Goal: Task Accomplishment & Management: Use online tool/utility

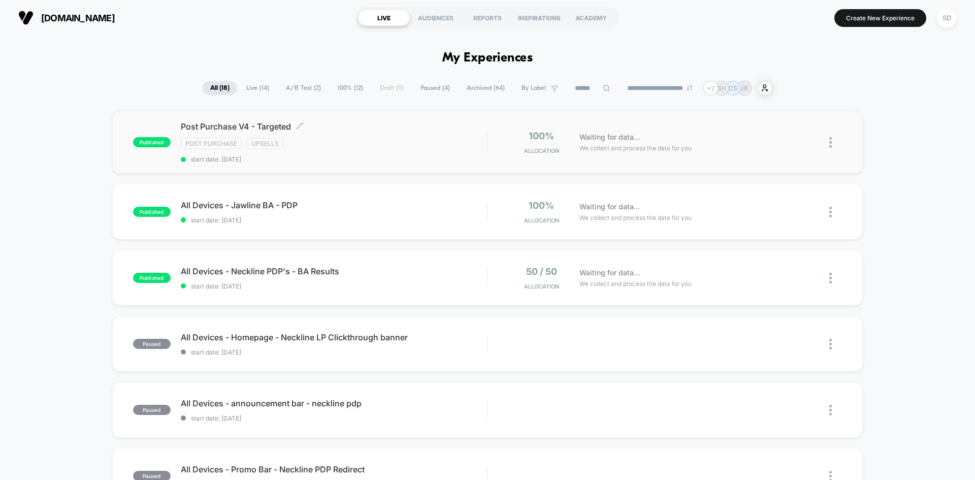
click at [329, 154] on div "Post Purchase V4 - Targeted Click to edit experience details Click to edit expe…" at bounding box center [334, 142] width 306 height 42
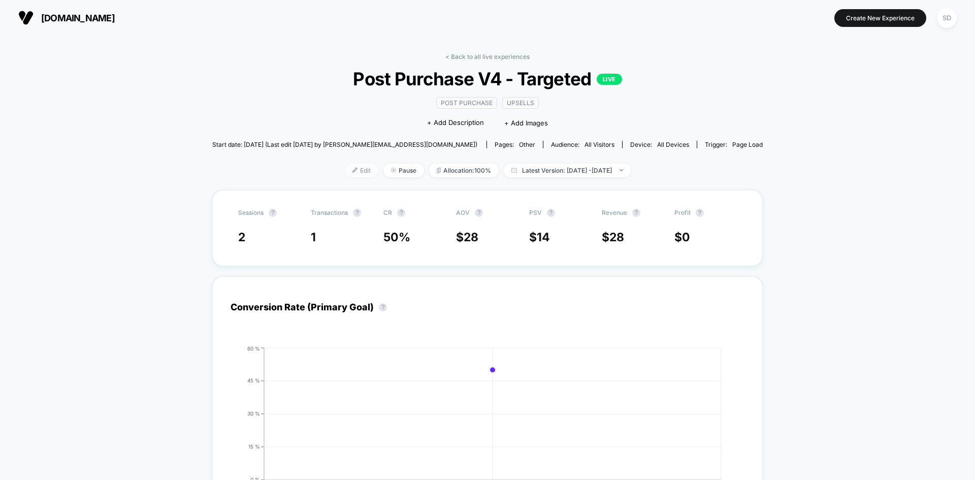
click at [345, 169] on span "Edit" at bounding box center [362, 171] width 34 height 14
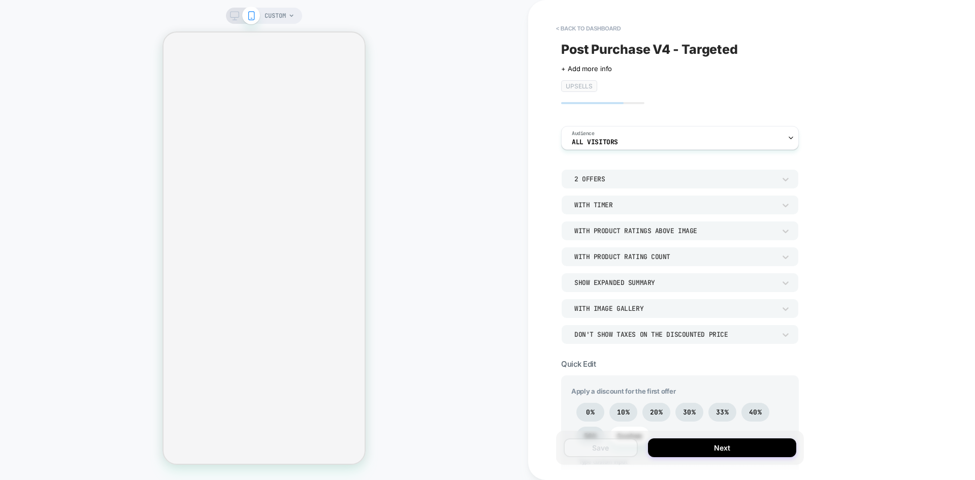
type textarea "*"
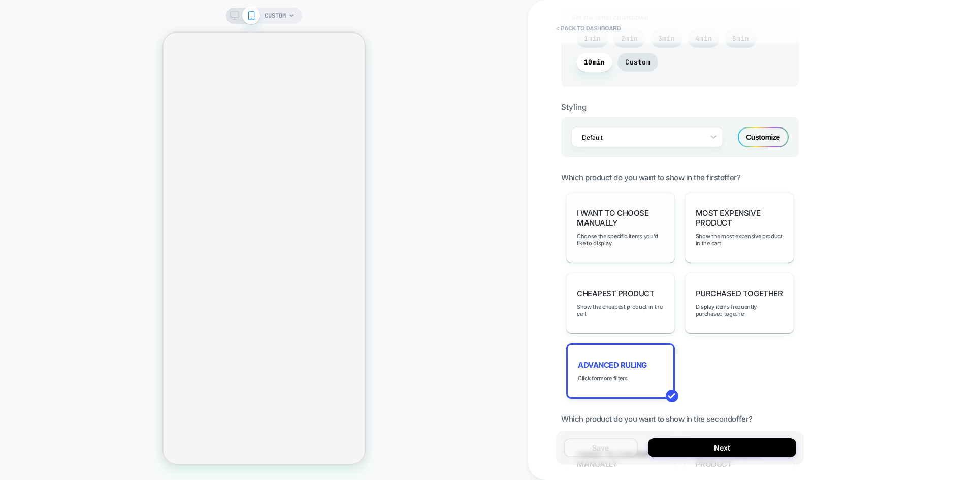
scroll to position [965, 0]
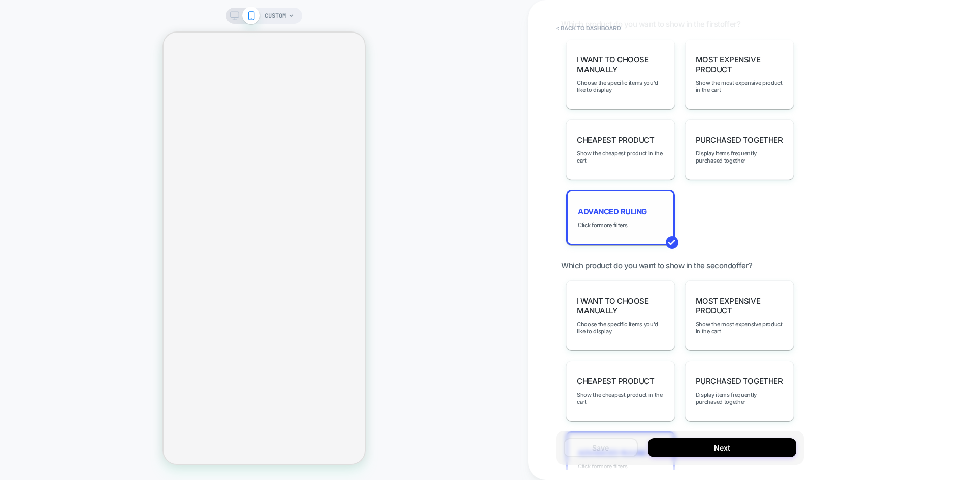
click at [639, 203] on div "Advanced Ruling Click for more filters" at bounding box center [620, 217] width 109 height 55
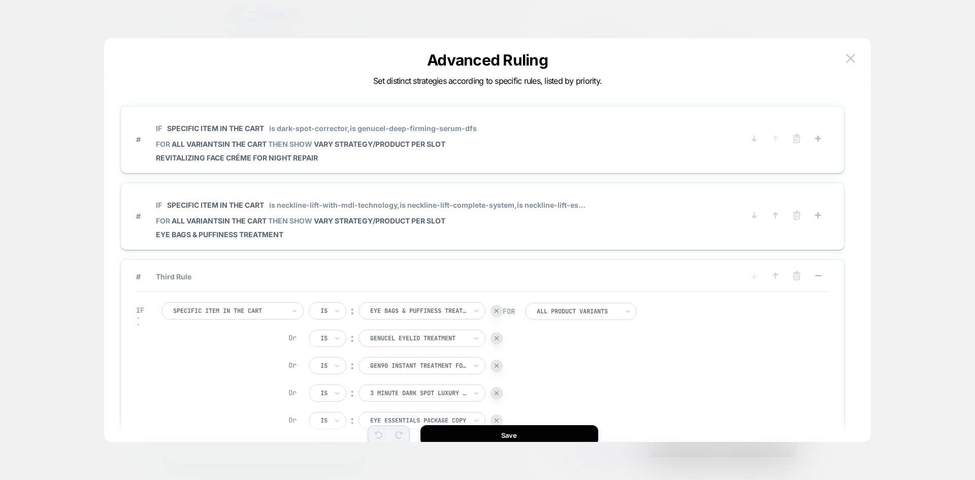
scroll to position [30, 0]
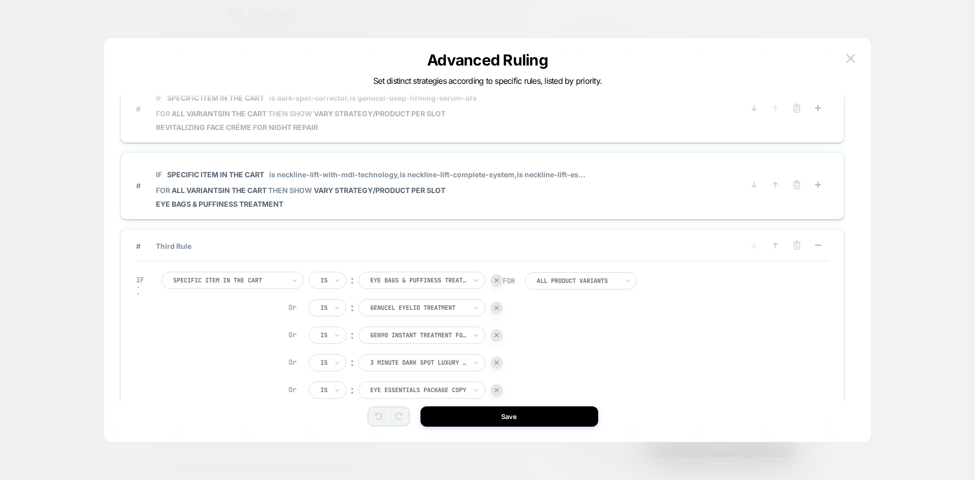
click at [559, 124] on span "# IF Specific item in the cart is dark-spot-corrector, is genucel-deep-firming-…" at bounding box center [440, 108] width 608 height 45
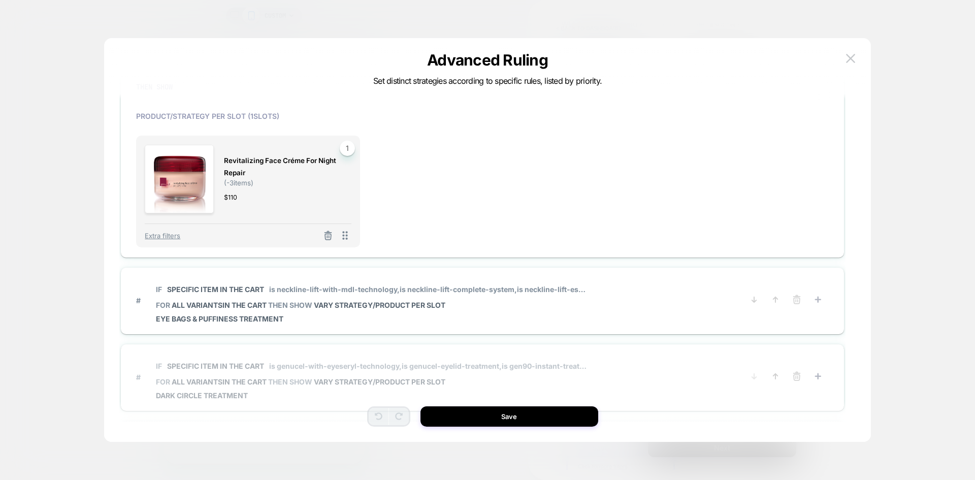
scroll to position [203, 0]
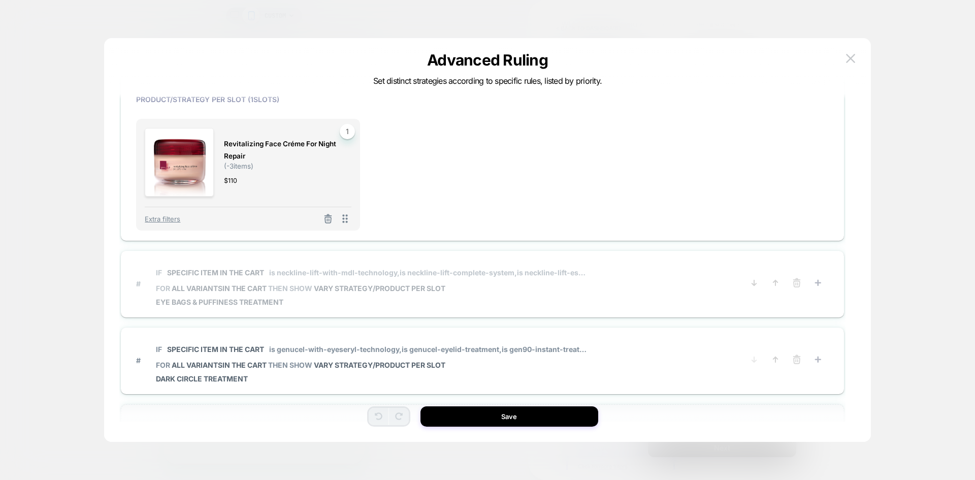
click at [554, 291] on span "FOR all variants IN THE CART THEN SHOW VARY STRATEGY/PRODUCT PER SLOT" at bounding box center [372, 288] width 433 height 9
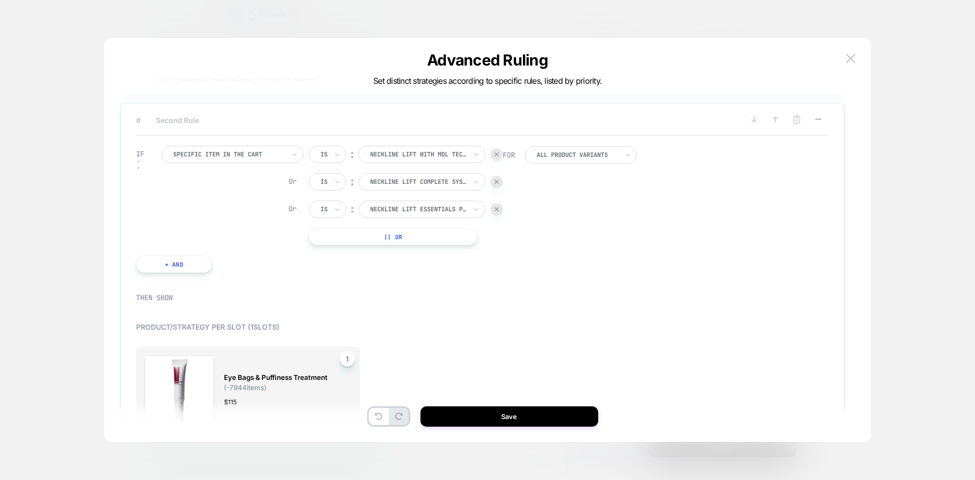
scroll to position [51, 0]
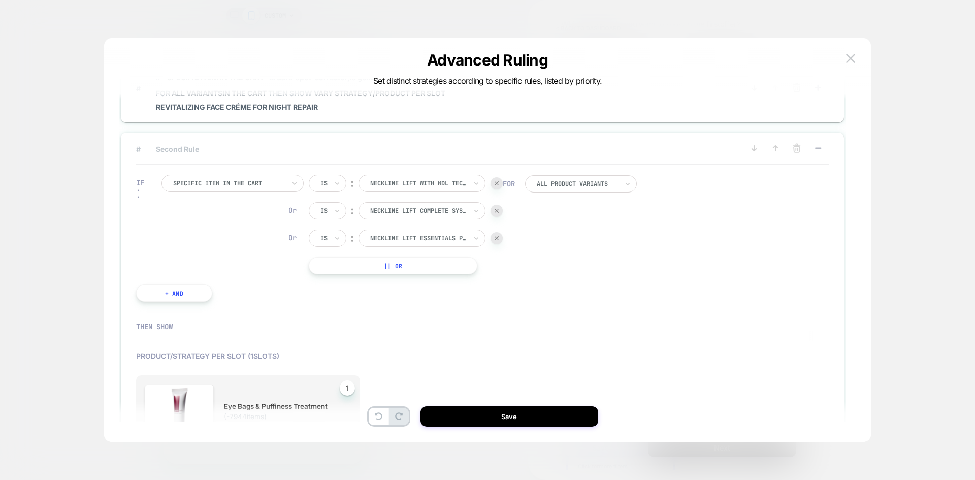
click at [616, 146] on span "# Second Rule" at bounding box center [440, 149] width 608 height 9
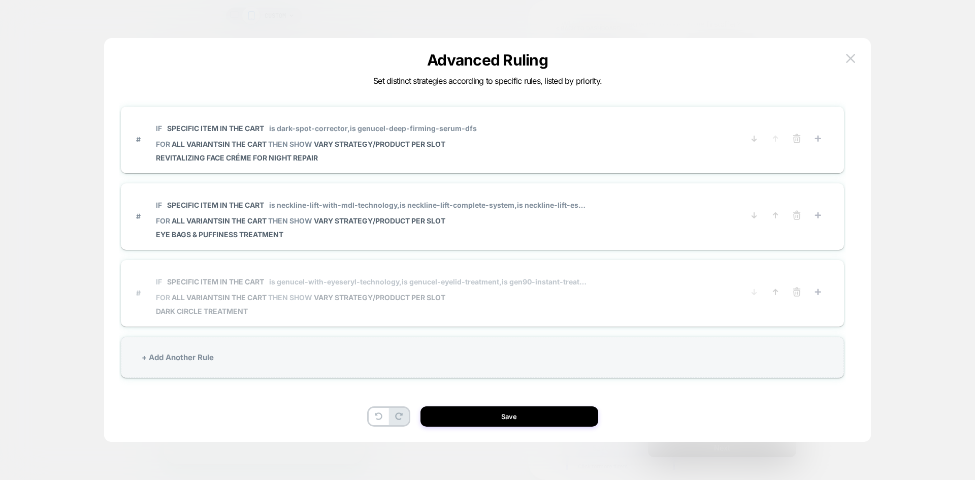
click at [520, 298] on span "FOR all variants IN THE CART THEN SHOW VARY STRATEGY/PRODUCT PER SLOT" at bounding box center [372, 297] width 433 height 9
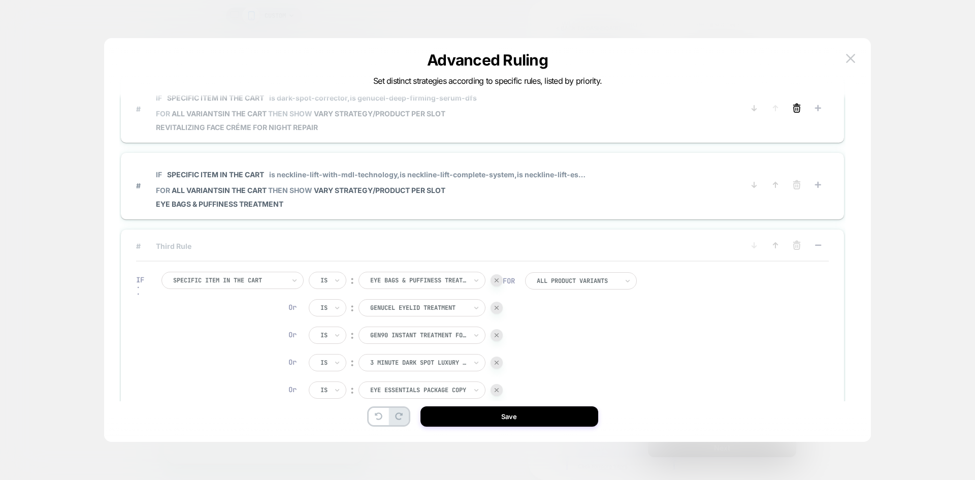
click at [800, 106] on icon at bounding box center [797, 108] width 10 height 10
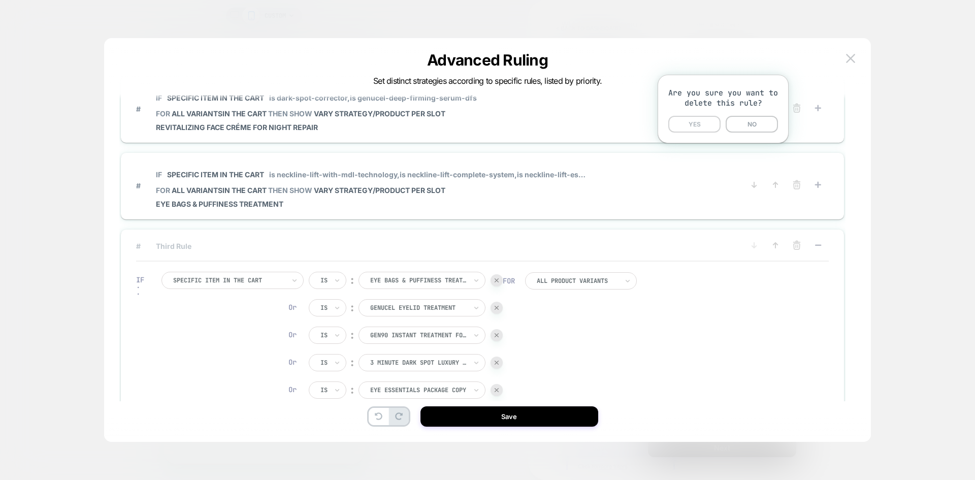
click at [690, 121] on button "YES" at bounding box center [695, 124] width 52 height 17
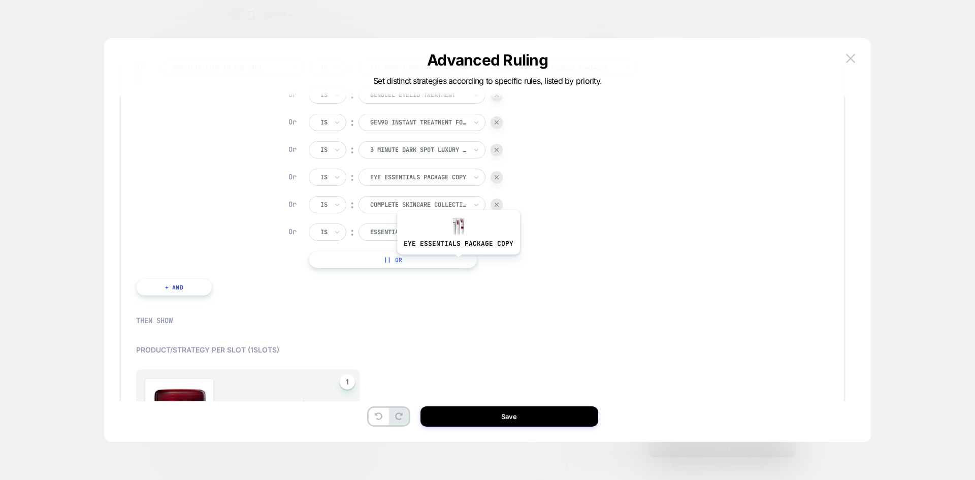
scroll to position [44, 0]
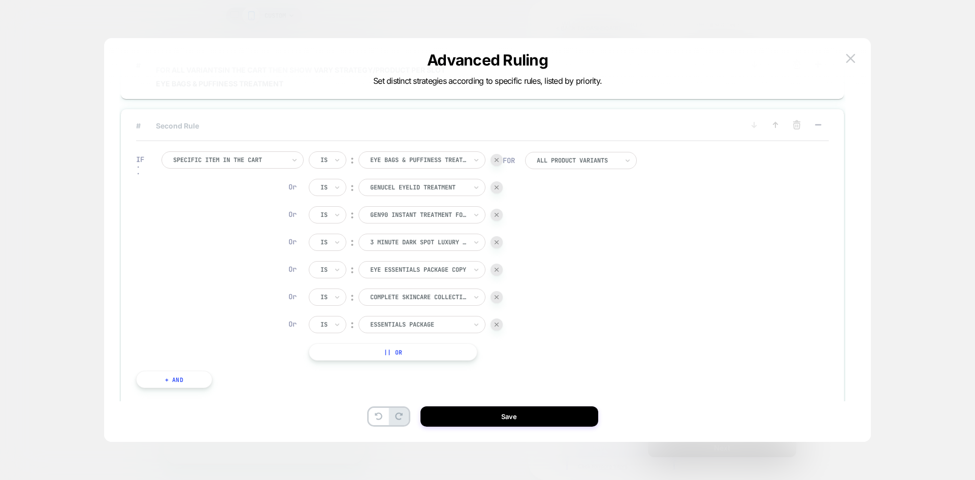
click at [422, 352] on button "|| Or" at bounding box center [393, 351] width 169 height 17
click at [436, 348] on div at bounding box center [418, 351] width 97 height 9
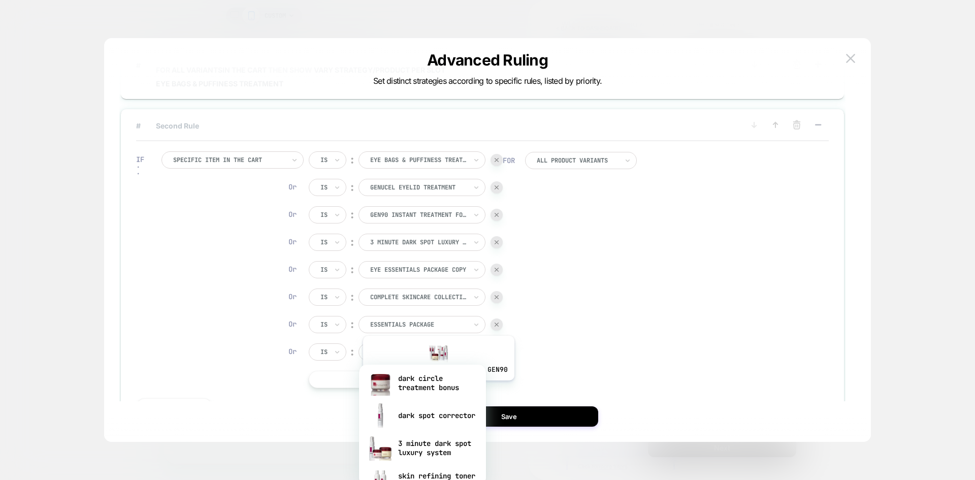
scroll to position [102, 0]
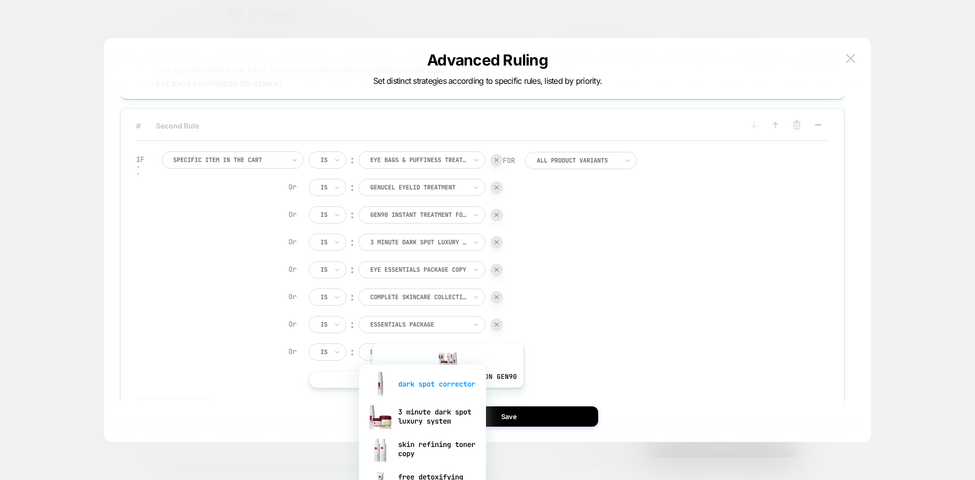
click at [444, 391] on div "dark spot corrector" at bounding box center [422, 384] width 117 height 33
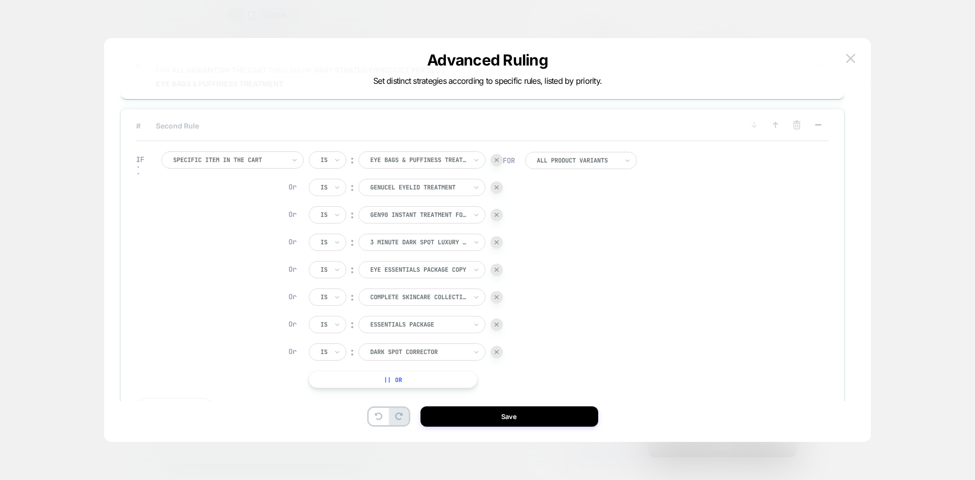
scroll to position [94, 0]
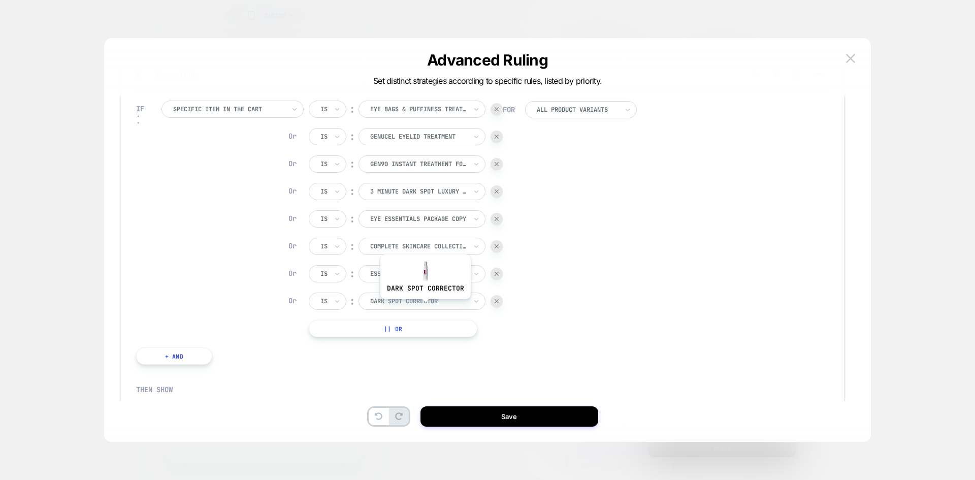
click at [424, 307] on div "dark spot corrector" at bounding box center [422, 301] width 127 height 17
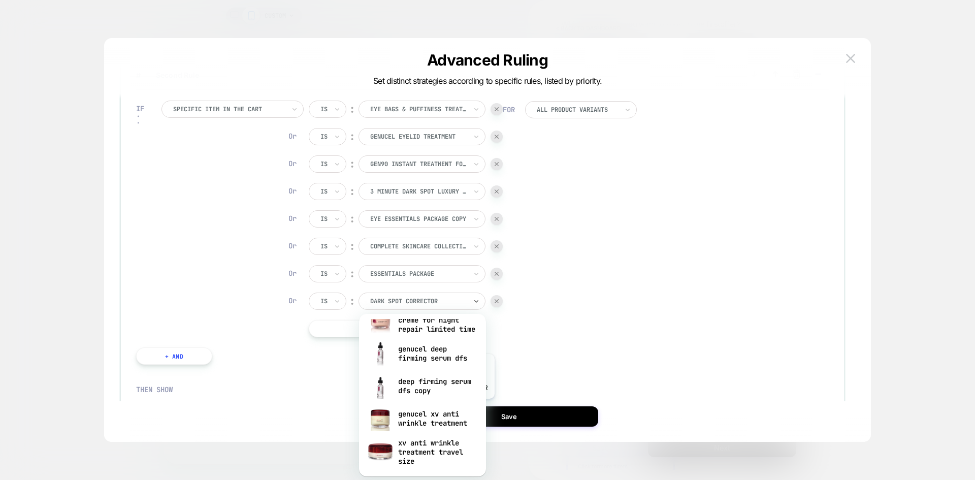
scroll to position [762, 0]
click at [443, 365] on div "genucel deep firming serum dfs" at bounding box center [422, 353] width 117 height 33
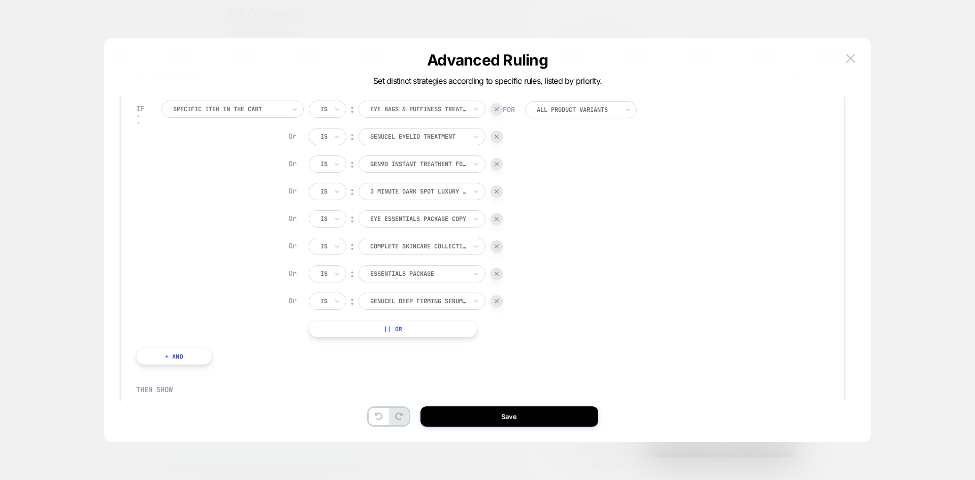
click at [394, 337] on button "|| Or" at bounding box center [393, 328] width 169 height 17
click at [429, 336] on div "complete skincare collection gen90" at bounding box center [422, 328] width 127 height 17
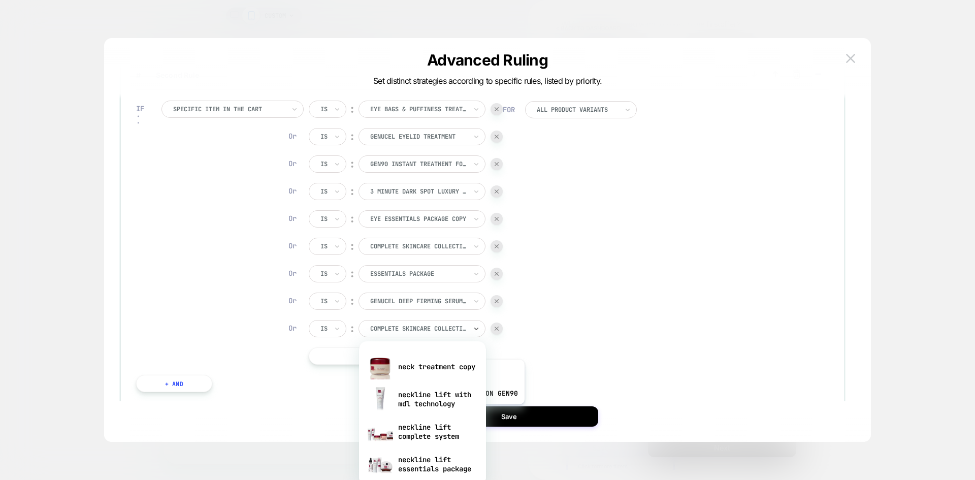
scroll to position [711, 0]
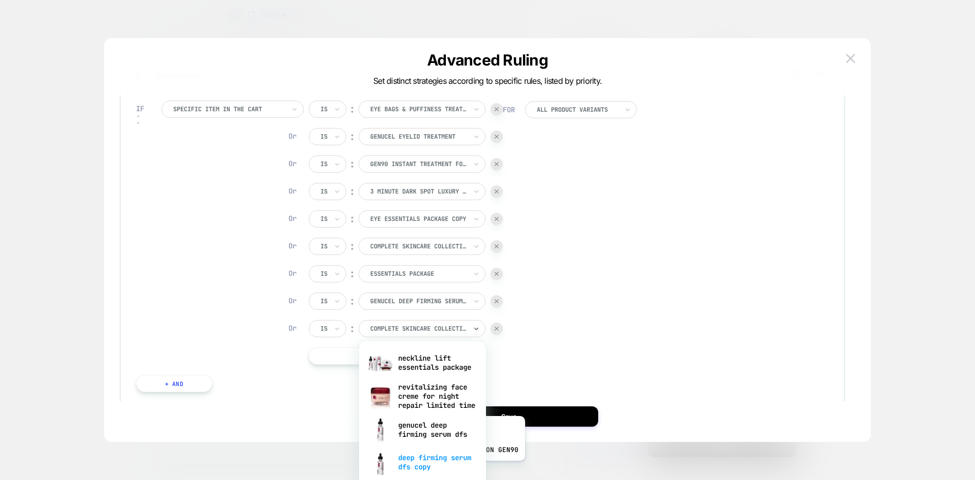
click at [448, 468] on div "deep firming serum dfs copy" at bounding box center [422, 462] width 117 height 33
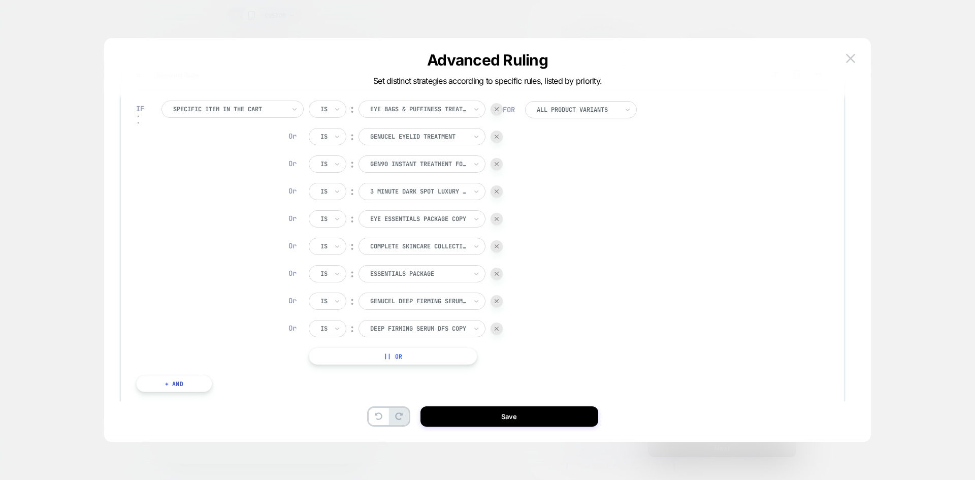
scroll to position [348, 0]
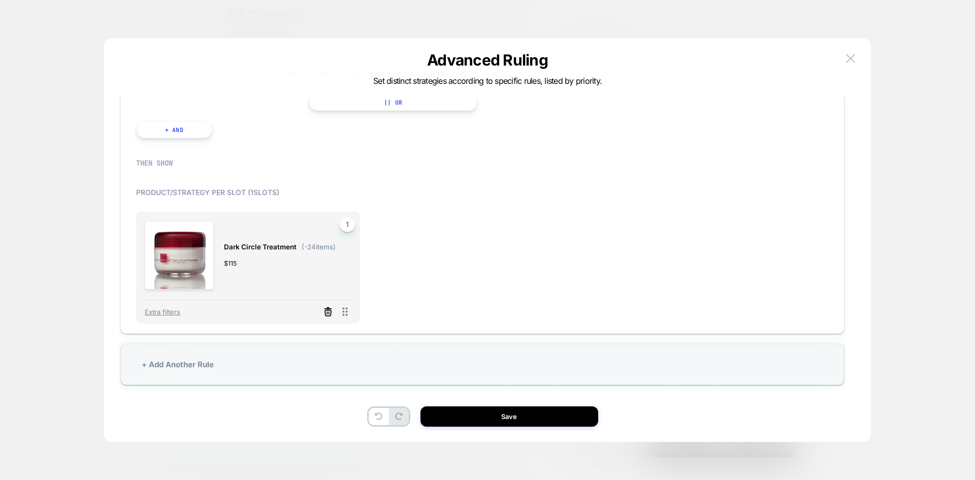
click at [327, 313] on line at bounding box center [327, 313] width 0 height 2
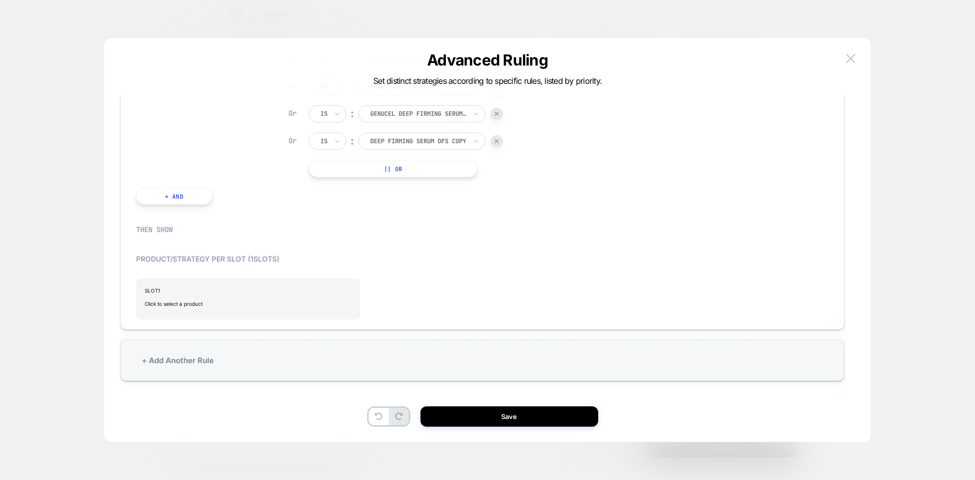
scroll to position [282, 0]
click at [227, 299] on span "Click to select a product" at bounding box center [248, 304] width 206 height 20
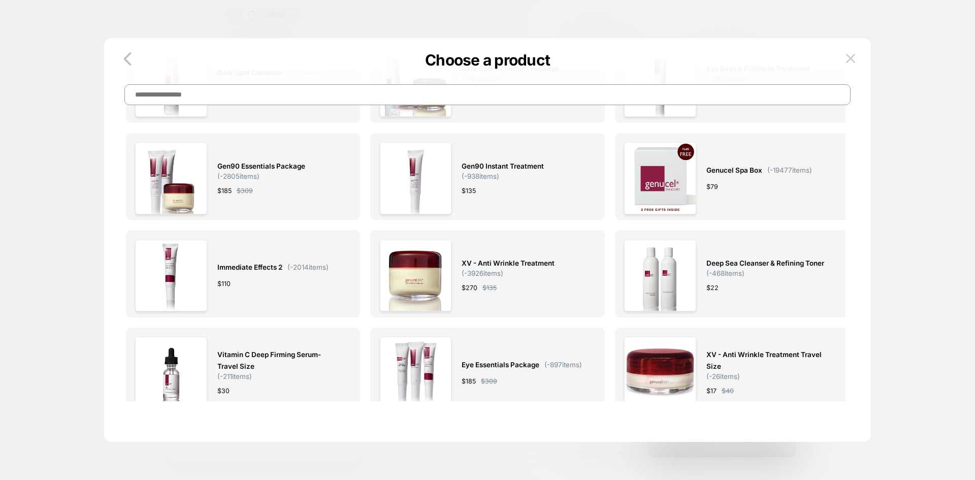
scroll to position [0, 0]
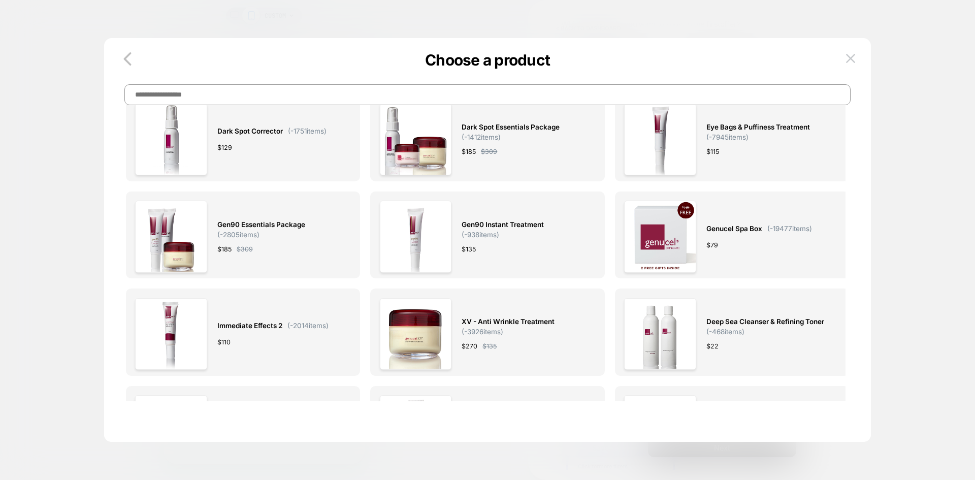
click at [414, 94] on input at bounding box center [487, 94] width 727 height 21
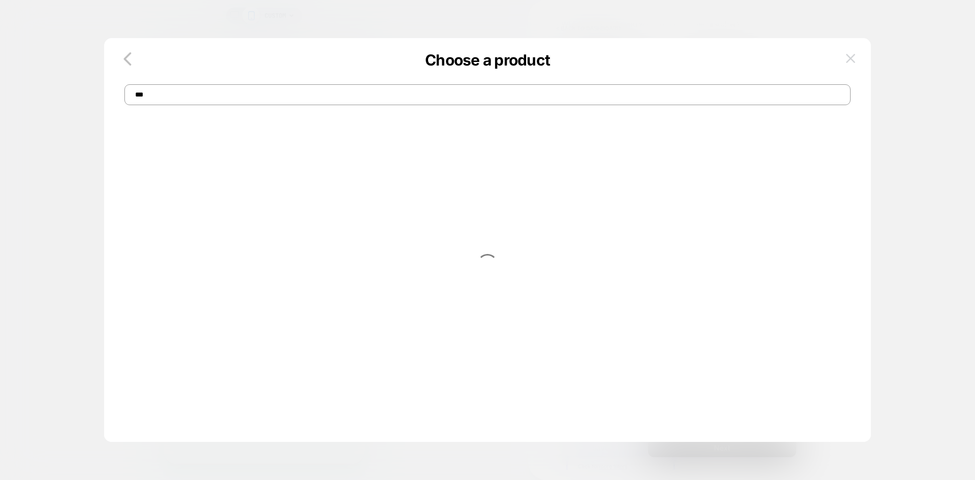
type input "***"
click at [847, 58] on img at bounding box center [850, 58] width 9 height 9
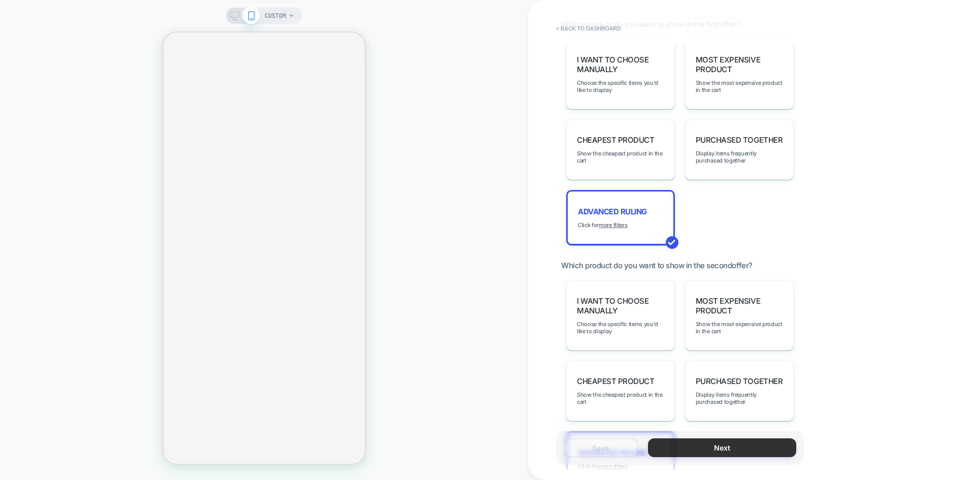
click at [686, 446] on button "Next" at bounding box center [722, 447] width 148 height 19
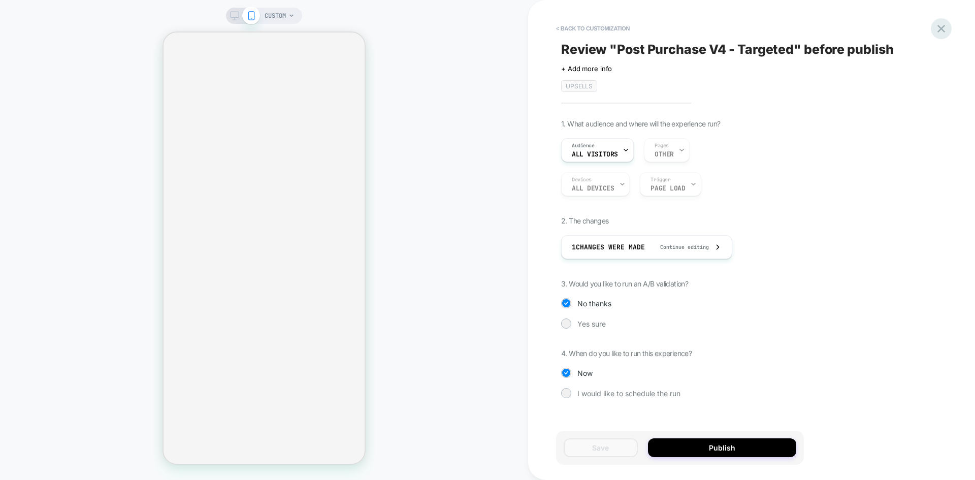
click at [941, 26] on icon at bounding box center [942, 29] width 14 height 14
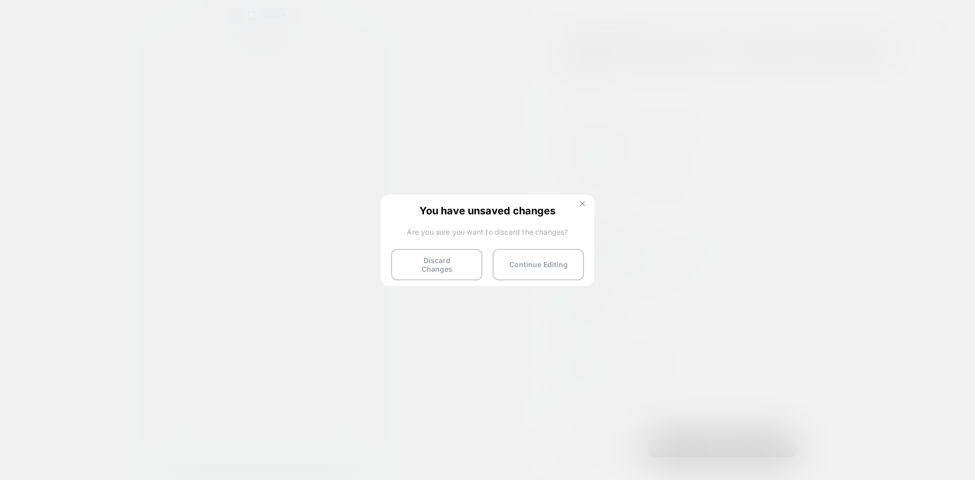
click at [586, 203] on button at bounding box center [582, 205] width 11 height 9
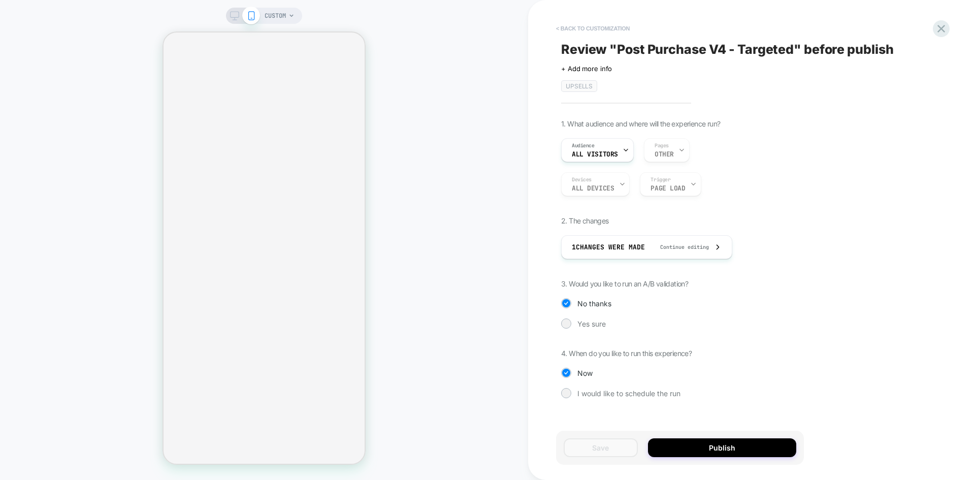
click at [585, 25] on button "< Back to customization" at bounding box center [593, 28] width 84 height 16
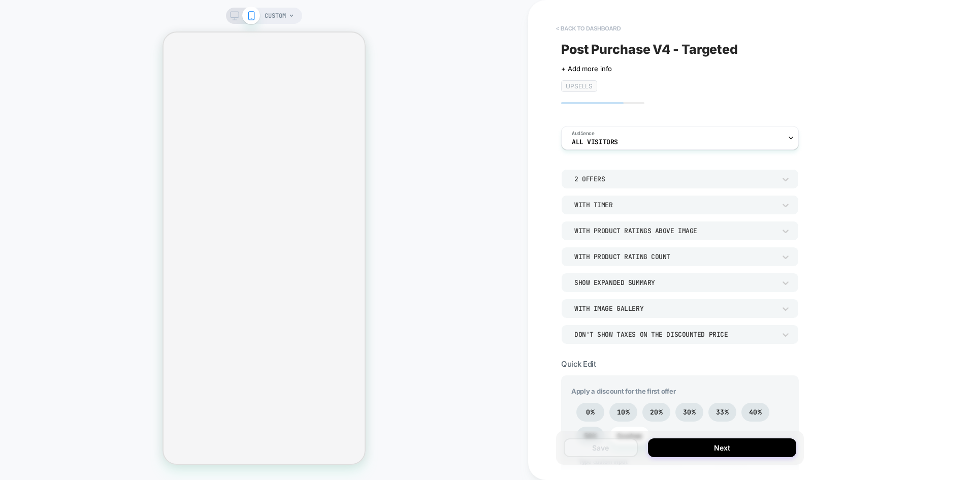
click at [601, 32] on button "< back to dashboard" at bounding box center [588, 28] width 75 height 16
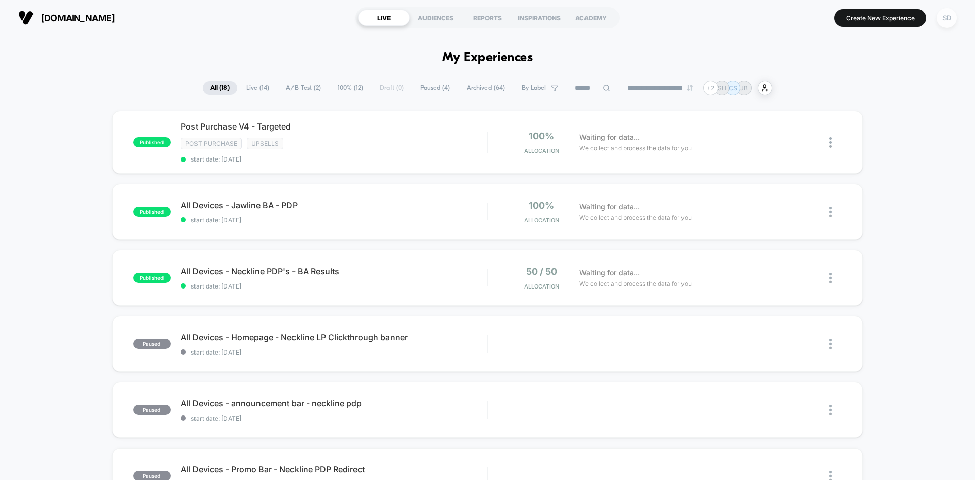
click at [948, 15] on div "SD" at bounding box center [947, 18] width 20 height 20
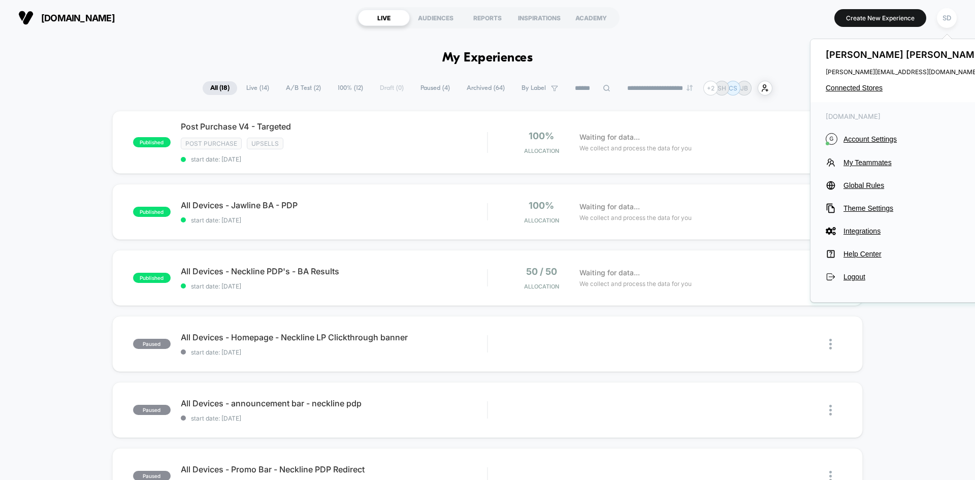
drag, startPoint x: 862, startPoint y: 135, endPoint x: 862, endPoint y: 130, distance: 5.1
click at [862, 135] on span "Account Settings" at bounding box center [915, 139] width 143 height 8
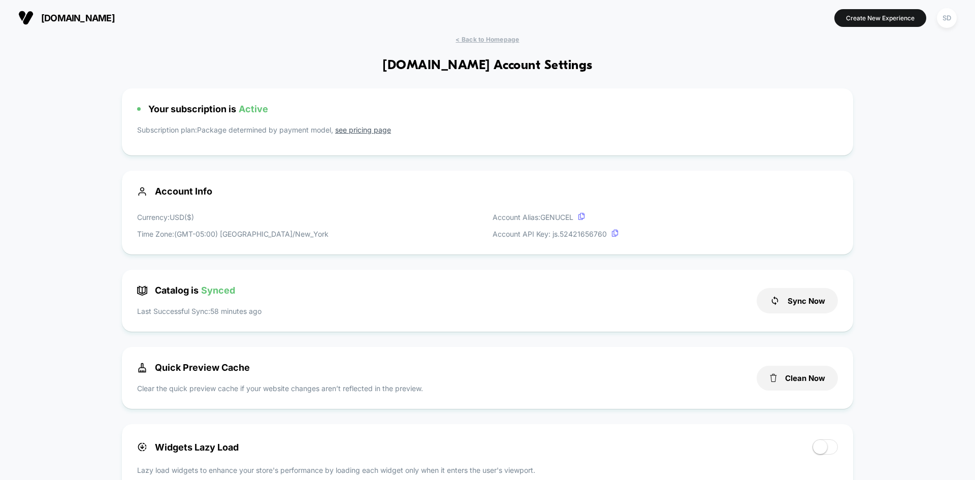
click at [799, 314] on div "Sync Now" at bounding box center [797, 300] width 81 height 31
click at [809, 299] on button "Sync Now" at bounding box center [797, 300] width 81 height 25
click at [473, 42] on span "< Back to Homepage" at bounding box center [487, 40] width 63 height 8
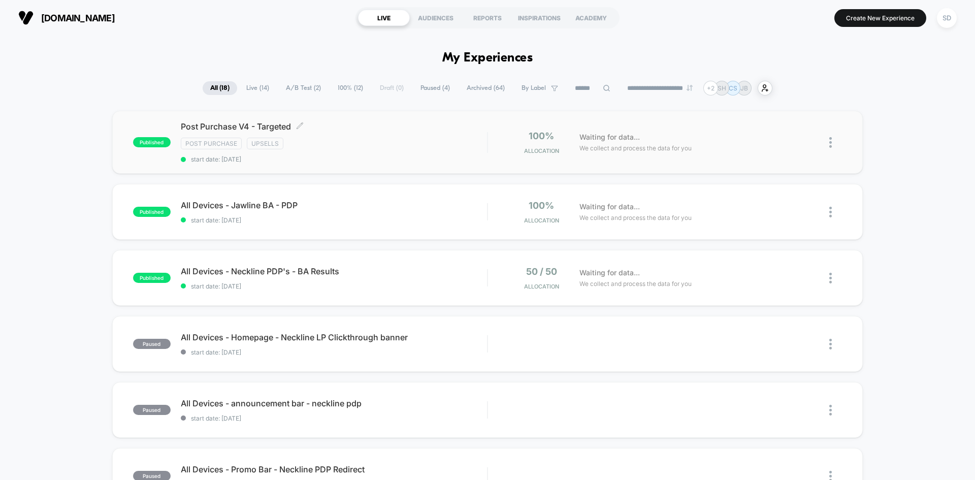
click at [359, 123] on span "Post Purchase V4 - Targeted Click to edit experience details" at bounding box center [334, 126] width 306 height 10
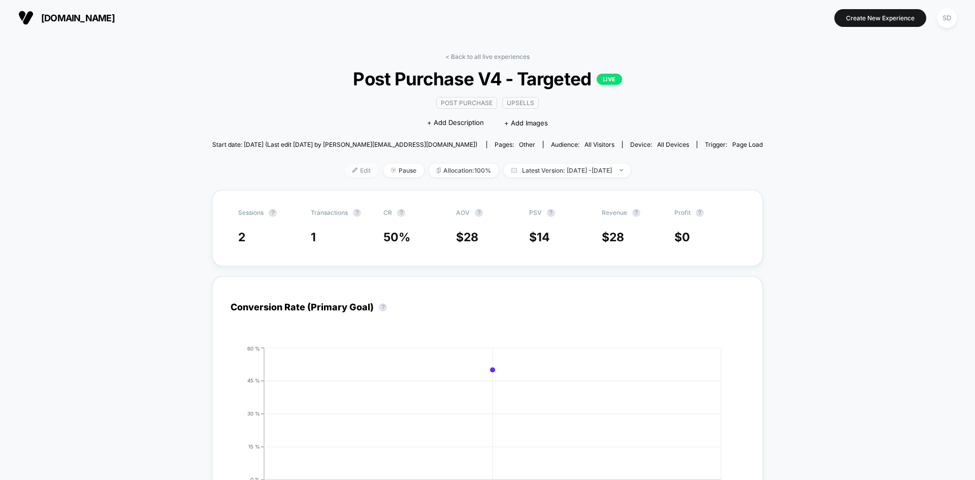
click at [345, 174] on span "Edit" at bounding box center [362, 171] width 34 height 14
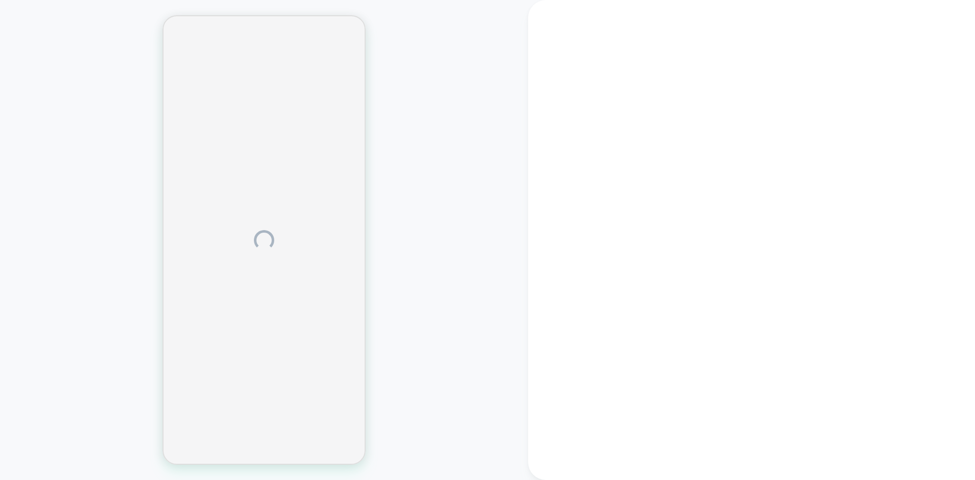
click at [334, 174] on html "Display size not supported Unfortunately, our dashboard is not supported on a m…" at bounding box center [487, 240] width 975 height 480
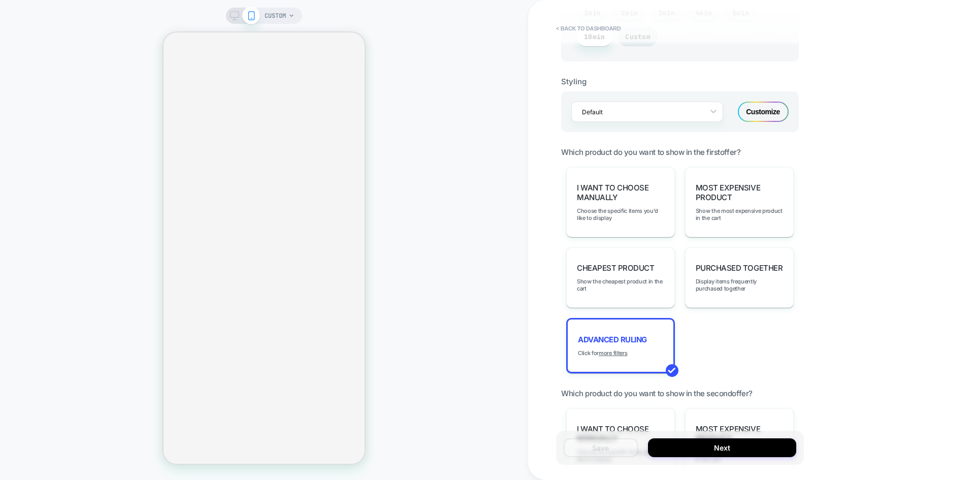
scroll to position [965, 0]
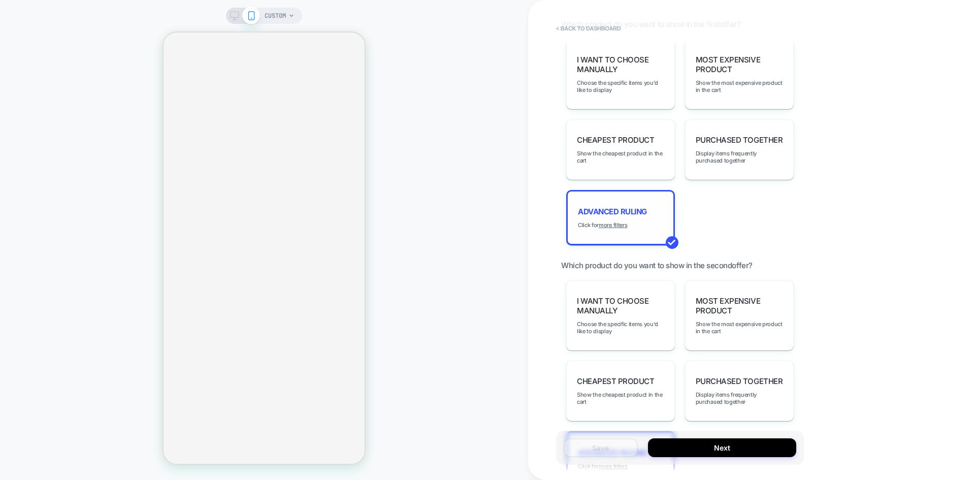
click at [616, 201] on div "Advanced Ruling Click for more filters" at bounding box center [620, 217] width 109 height 55
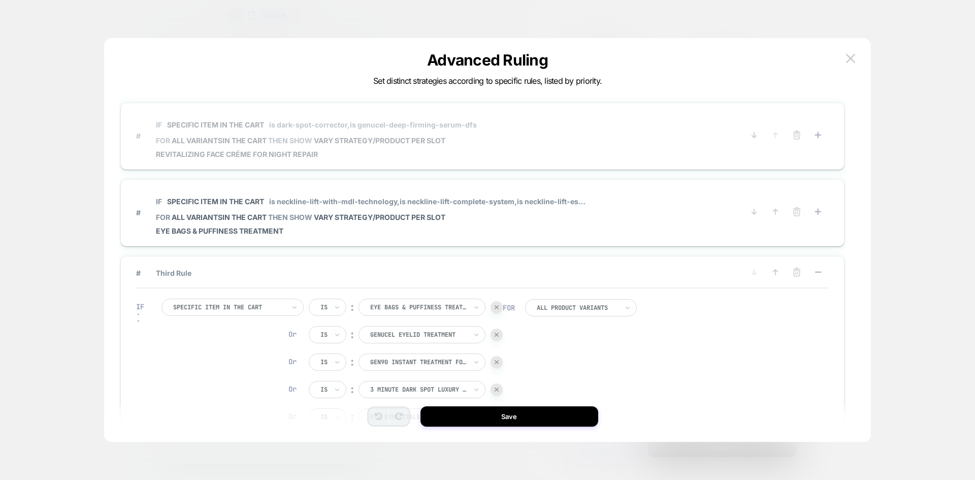
scroll to position [0, 0]
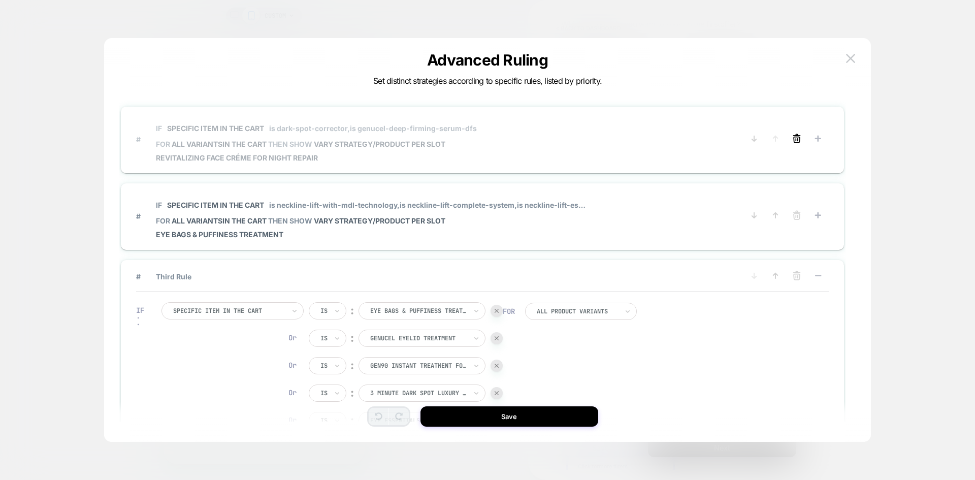
click at [798, 139] on icon at bounding box center [797, 139] width 10 height 10
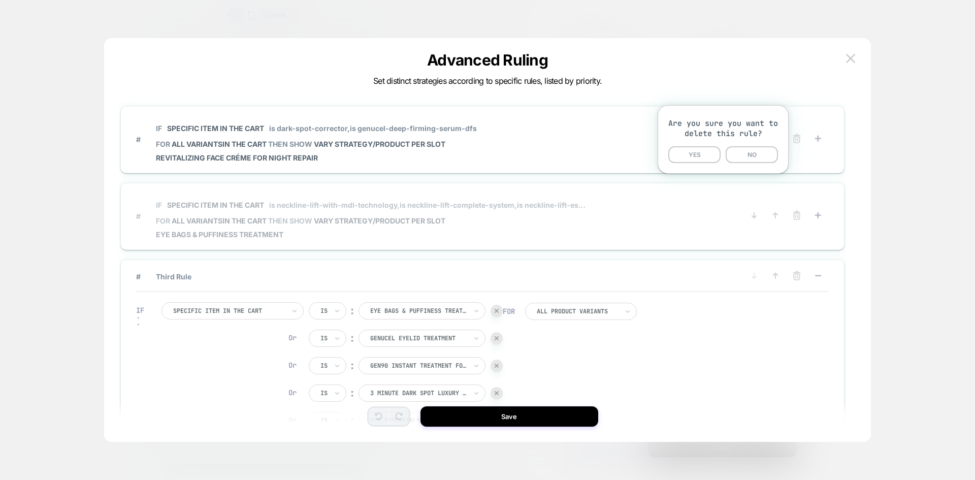
drag, startPoint x: 703, startPoint y: 147, endPoint x: 695, endPoint y: 157, distance: 12.3
click at [702, 147] on button "YES" at bounding box center [695, 154] width 52 height 17
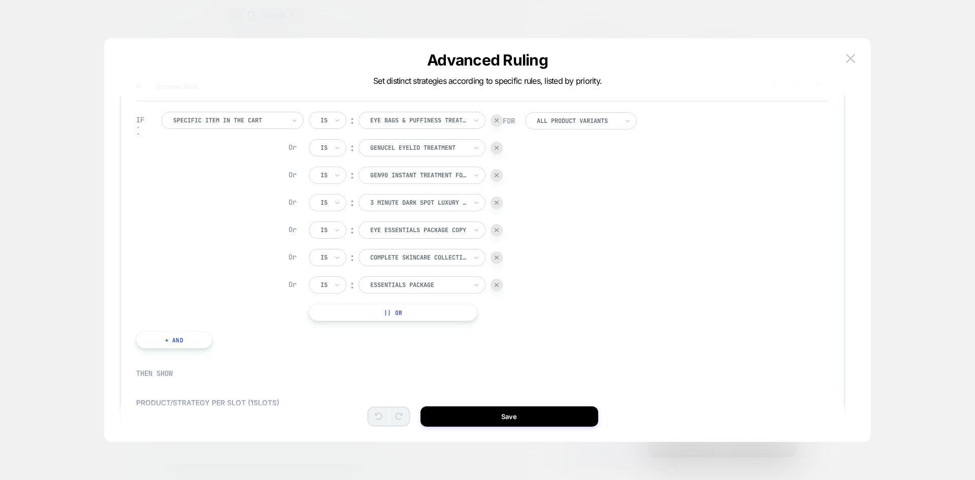
scroll to position [203, 0]
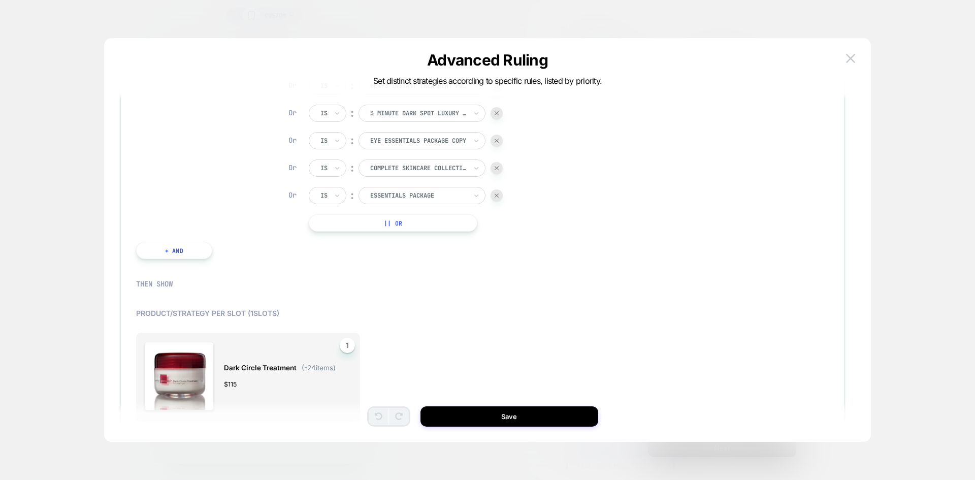
click at [401, 215] on button "|| Or" at bounding box center [393, 222] width 169 height 17
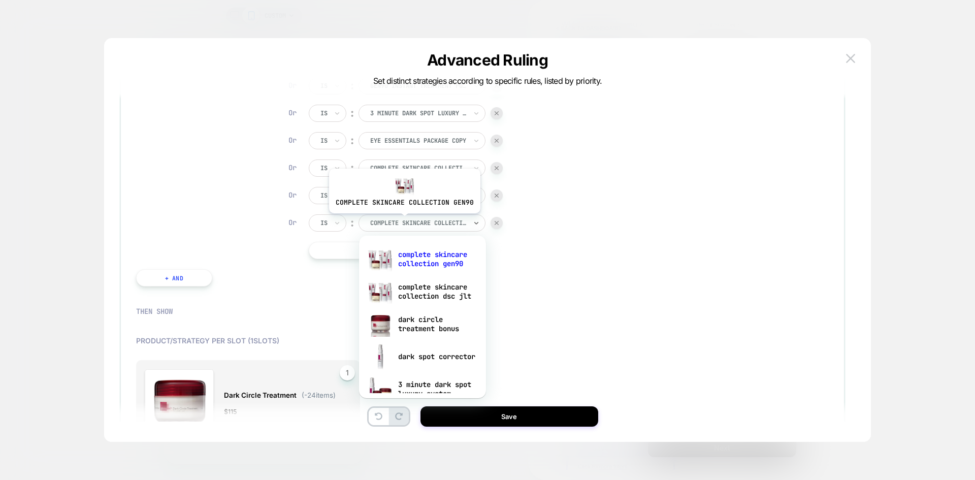
click at [403, 221] on div at bounding box center [418, 222] width 97 height 9
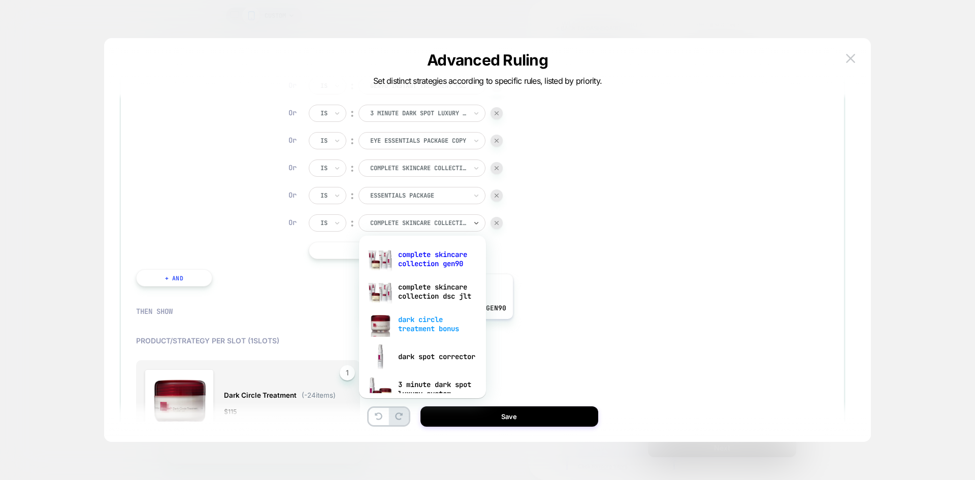
scroll to position [51, 0]
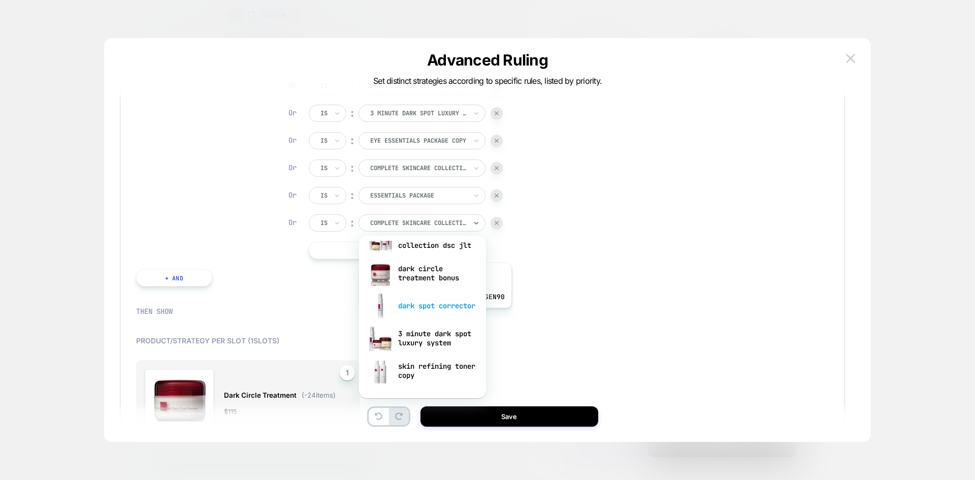
click at [431, 303] on div "dark spot corrector" at bounding box center [422, 306] width 117 height 33
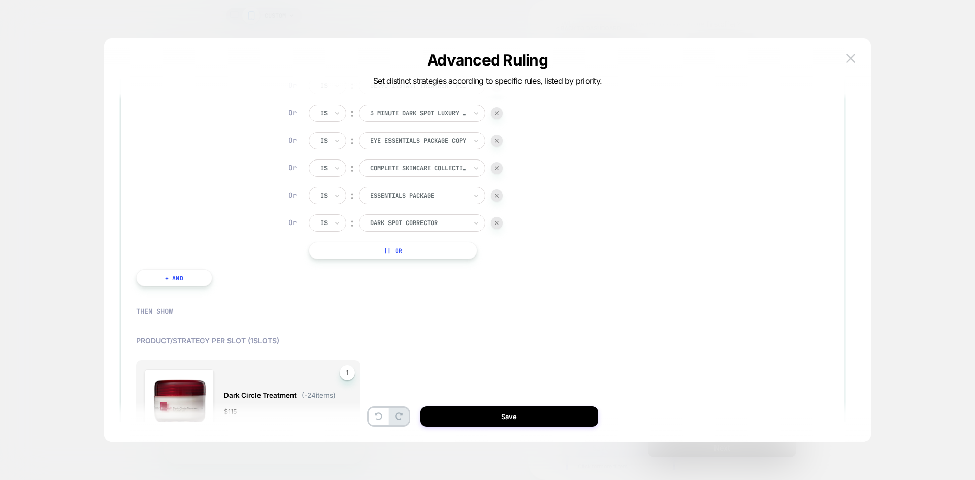
click at [400, 257] on button "|| Or" at bounding box center [393, 250] width 169 height 17
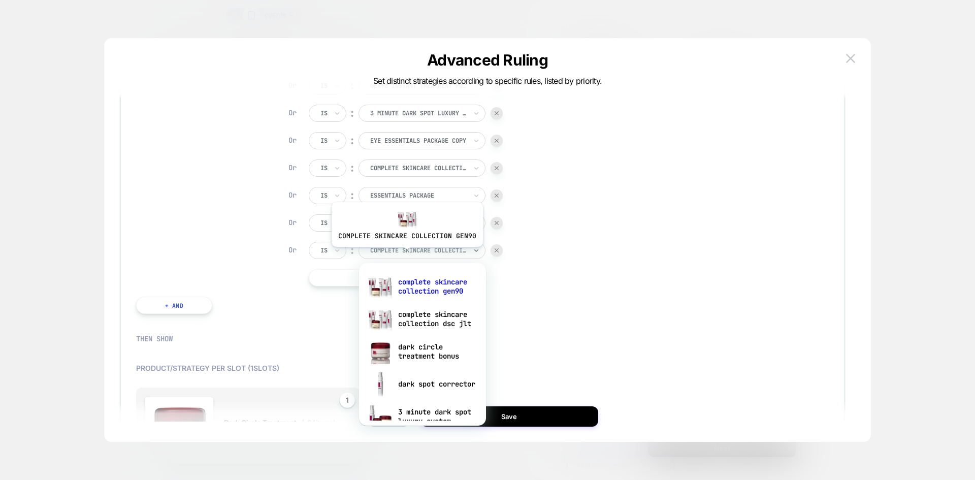
click at [406, 255] on div at bounding box center [418, 250] width 97 height 9
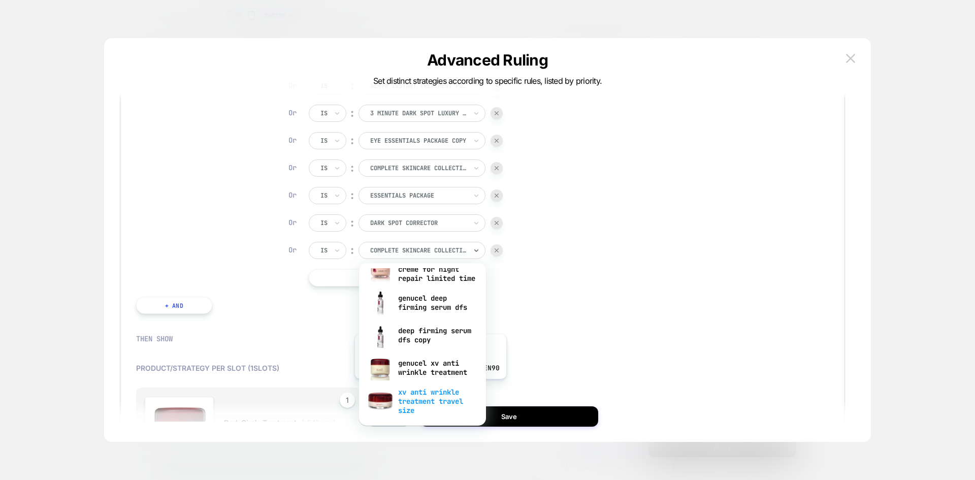
scroll to position [769, 0]
click at [433, 298] on div "genucel deep firming serum dfs" at bounding box center [422, 303] width 117 height 33
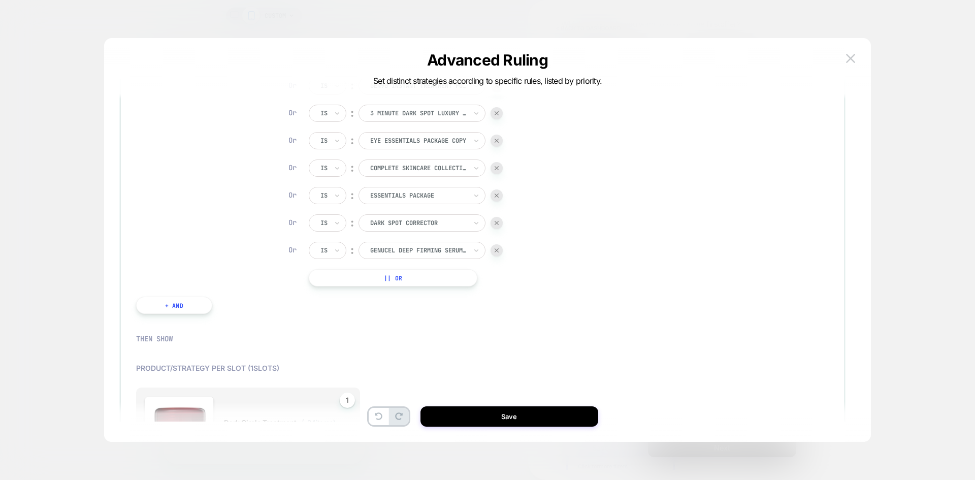
click at [392, 278] on button "|| Or" at bounding box center [393, 277] width 169 height 17
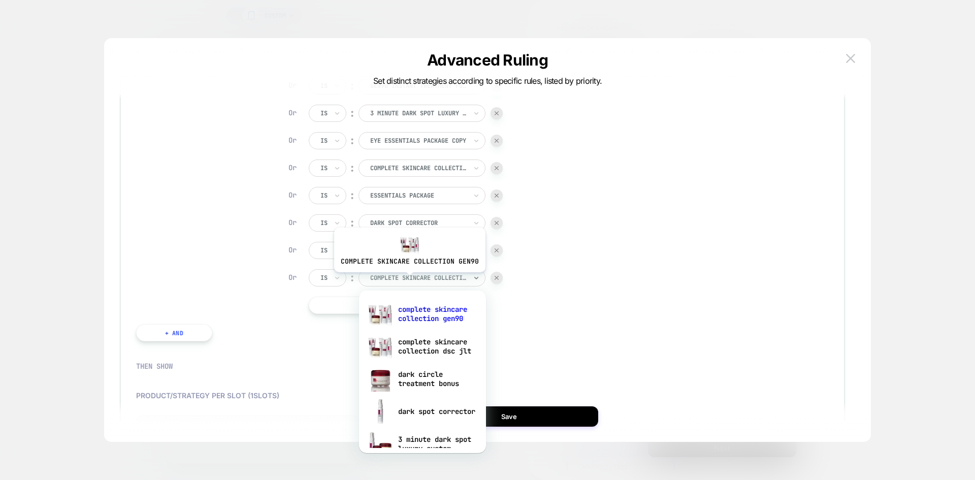
click at [408, 280] on div at bounding box center [418, 277] width 97 height 9
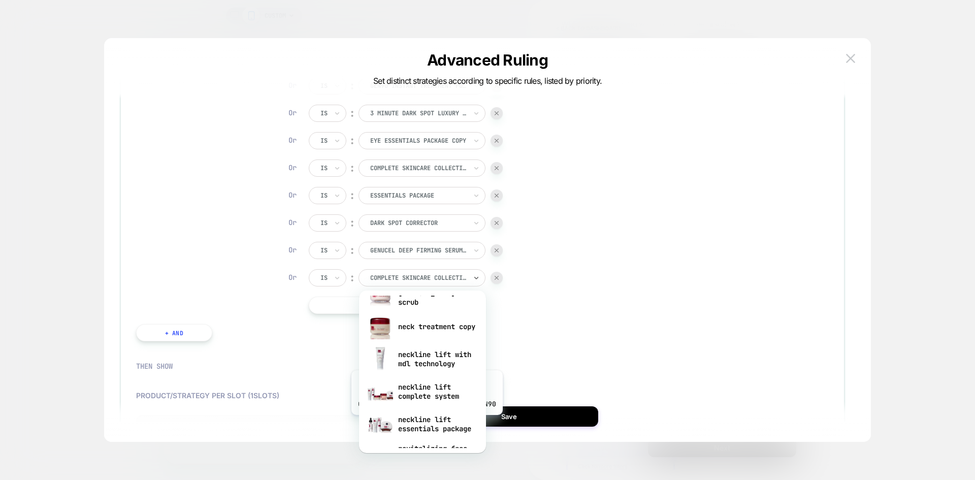
scroll to position [711, 0]
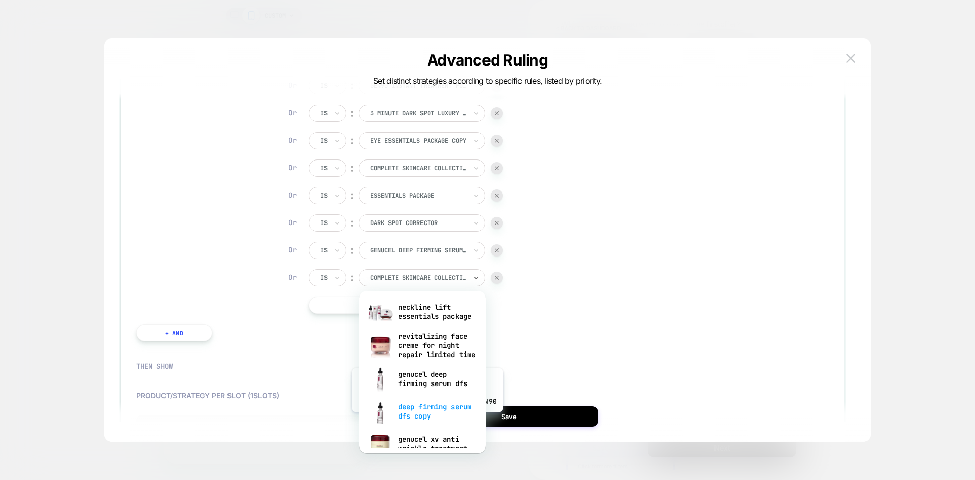
click at [426, 420] on div "deep firming serum dfs copy" at bounding box center [422, 411] width 117 height 33
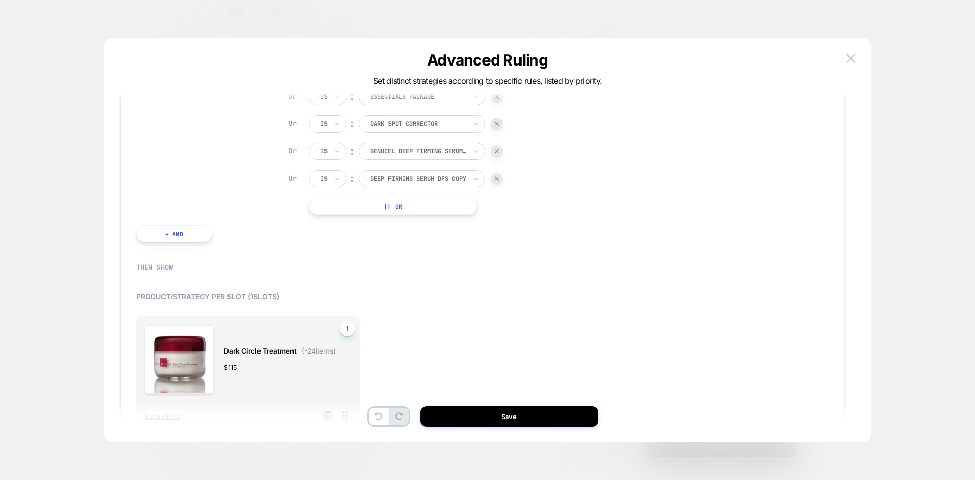
scroll to position [380, 0]
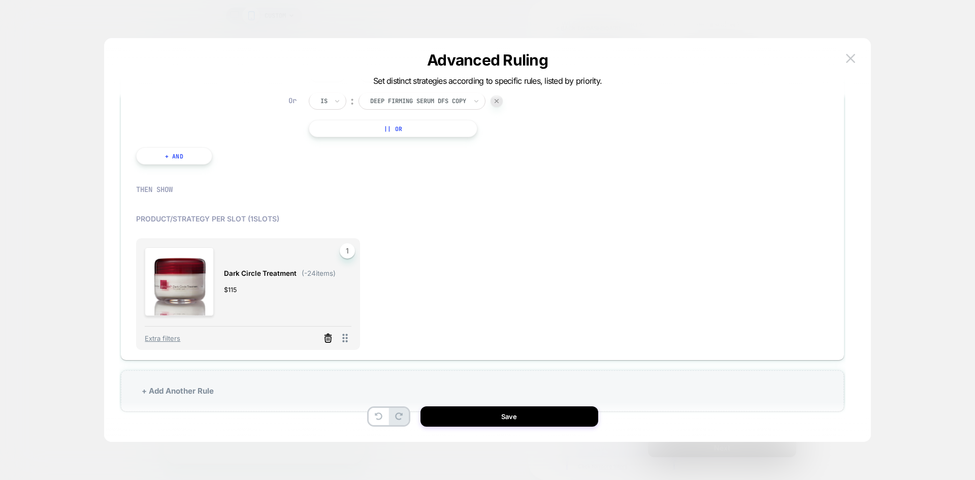
click at [325, 333] on icon at bounding box center [328, 338] width 10 height 10
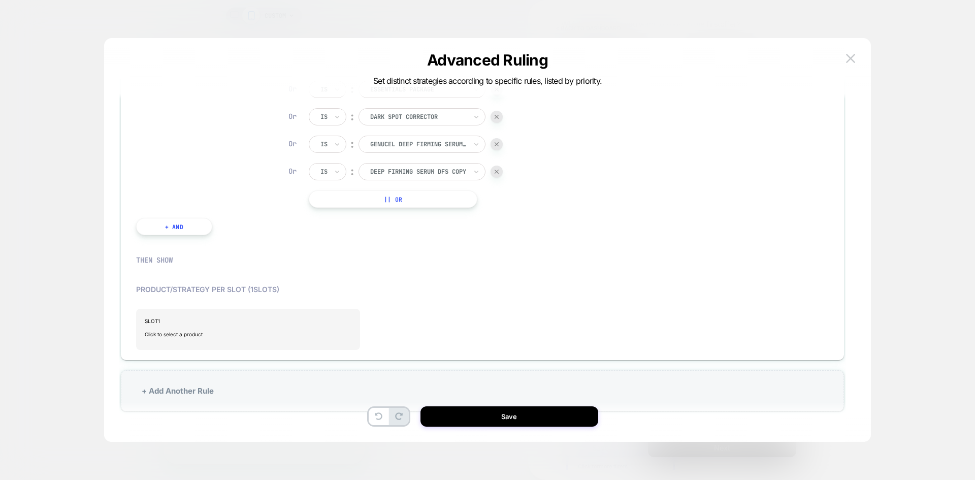
scroll to position [309, 0]
click at [191, 322] on span "SLOT 1" at bounding box center [248, 321] width 206 height 6
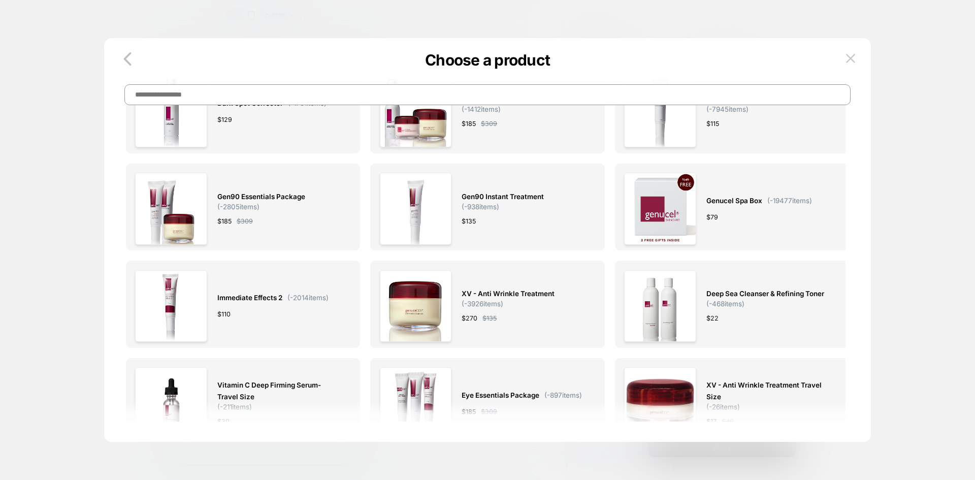
scroll to position [0, 0]
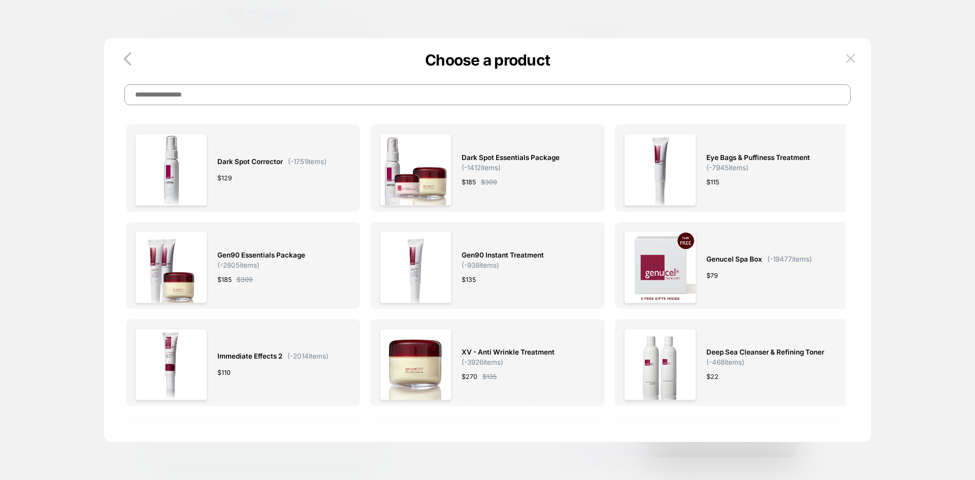
click at [502, 97] on input at bounding box center [487, 94] width 727 height 21
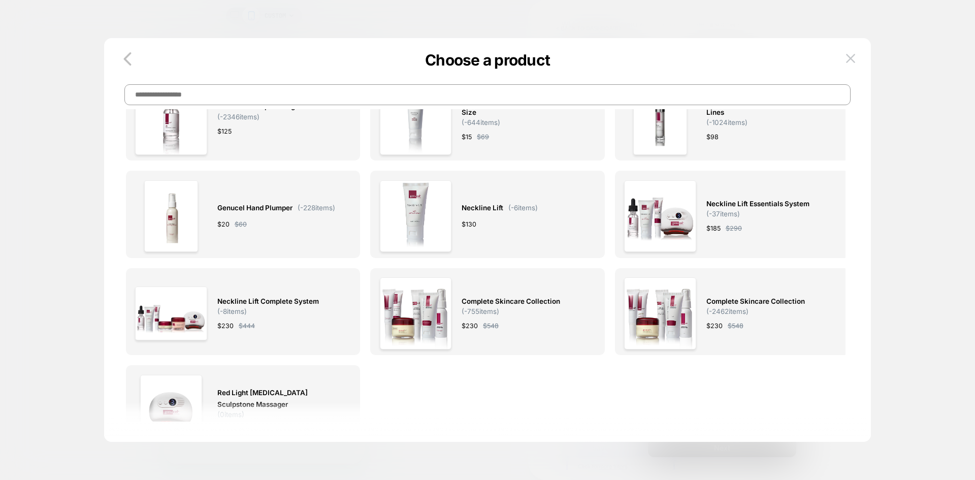
scroll to position [638, 0]
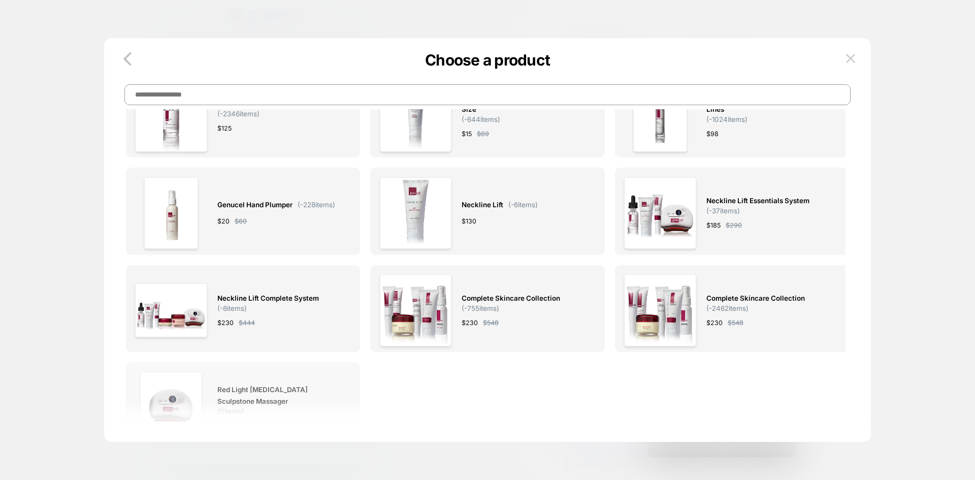
click at [293, 383] on div "Red Light [MEDICAL_DATA] Sculpstone Massager ( 0 items) $ 49 $ 80" at bounding box center [278, 408] width 123 height 72
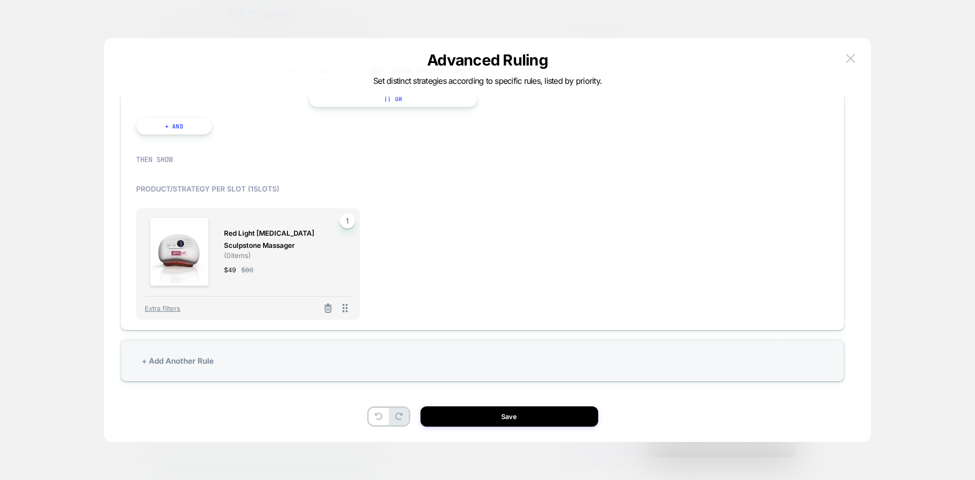
scroll to position [380, 0]
click at [164, 308] on span "Extra filters" at bounding box center [163, 308] width 36 height 8
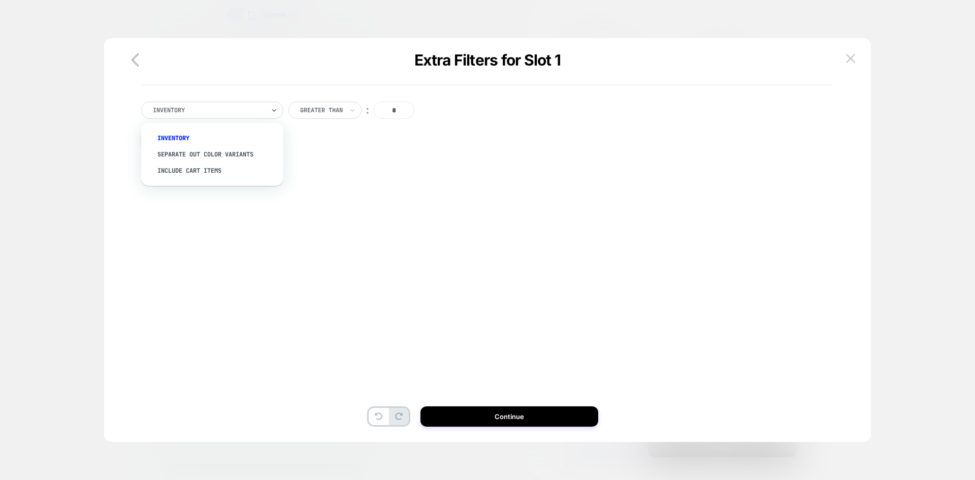
click at [204, 113] on div at bounding box center [209, 110] width 112 height 9
click at [199, 148] on div "Separate out color variants" at bounding box center [217, 154] width 132 height 16
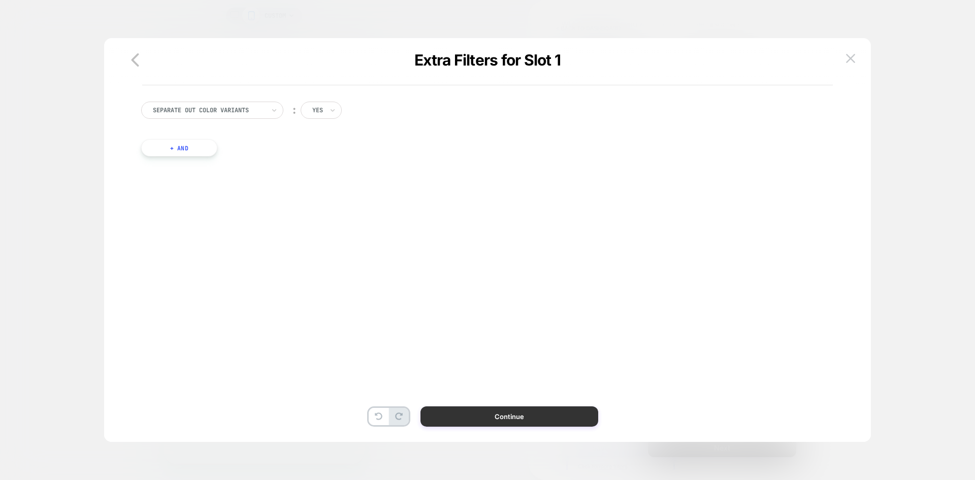
click at [511, 410] on button "Continue" at bounding box center [510, 416] width 178 height 20
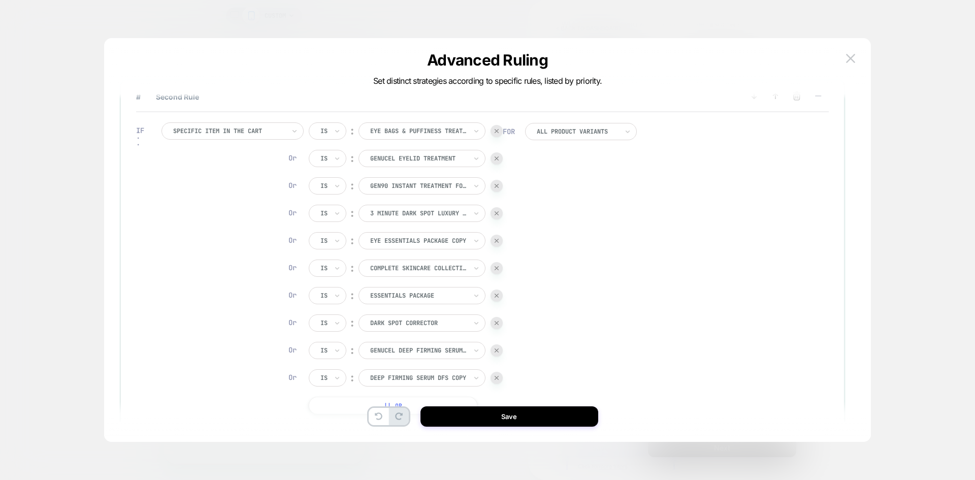
scroll to position [203, 0]
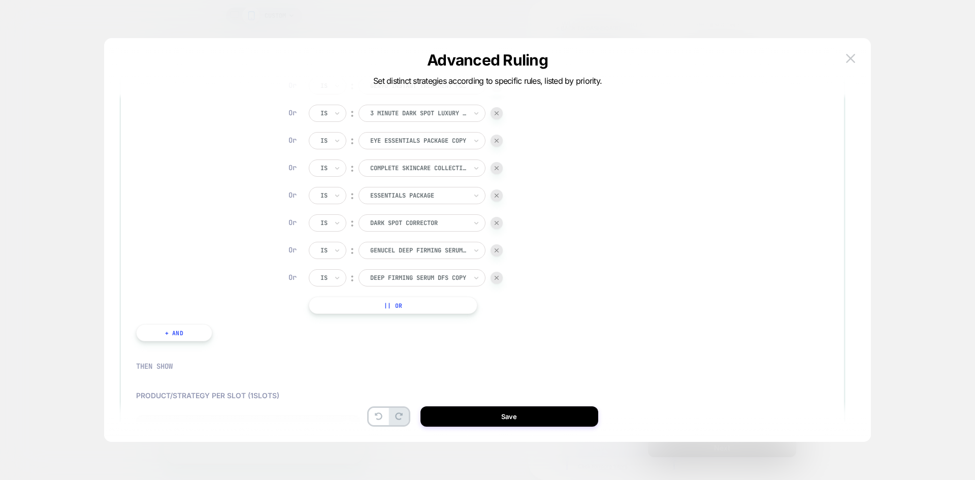
click at [519, 417] on button "Save" at bounding box center [510, 416] width 178 height 20
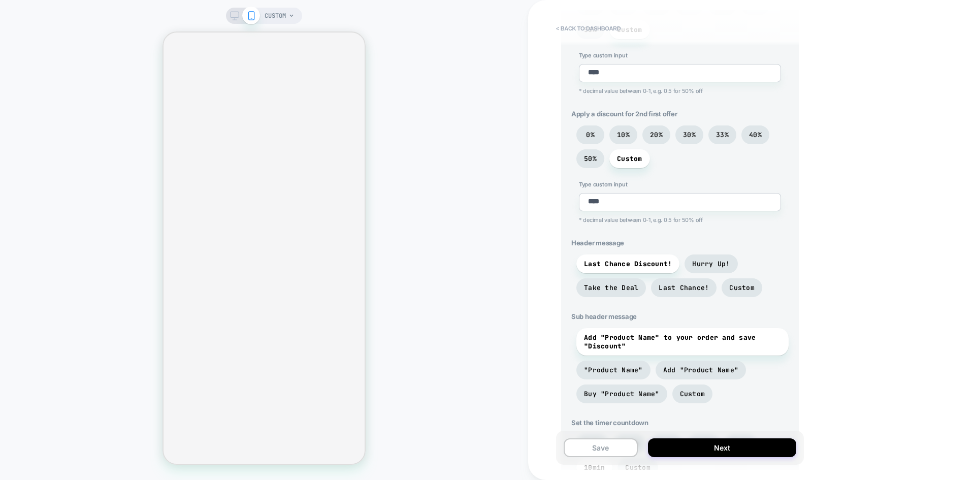
scroll to position [152, 0]
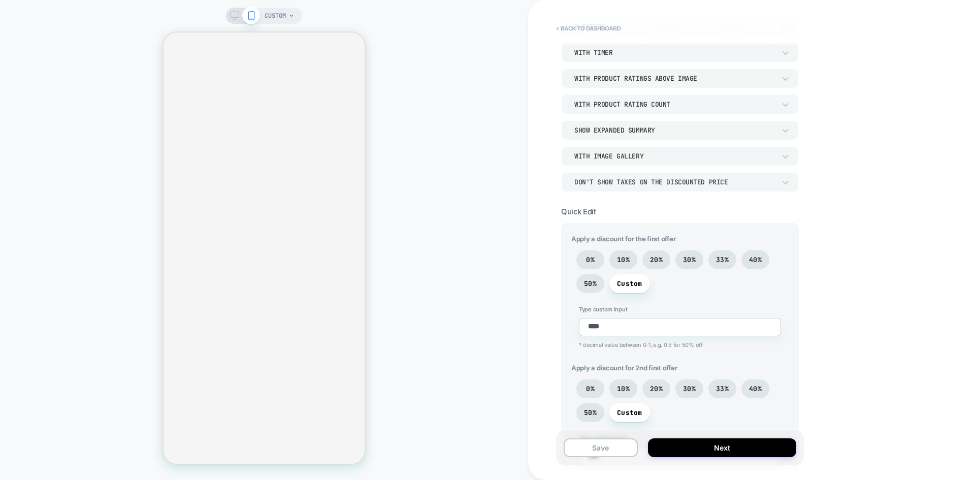
drag, startPoint x: 866, startPoint y: 361, endPoint x: 821, endPoint y: 311, distance: 66.9
click at [866, 361] on div "< back to dashboard Post Purchase V4 - Targeted Click to edit experience detail…" at bounding box center [751, 240] width 447 height 480
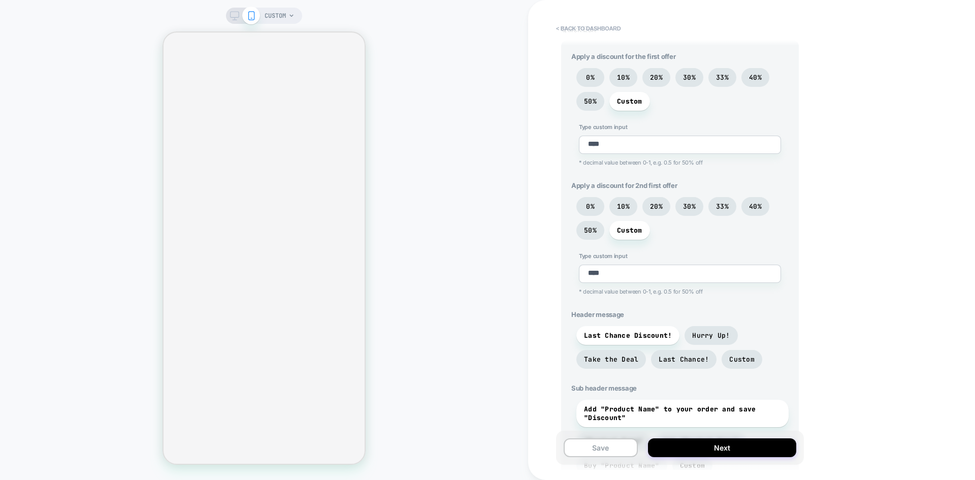
scroll to position [406, 0]
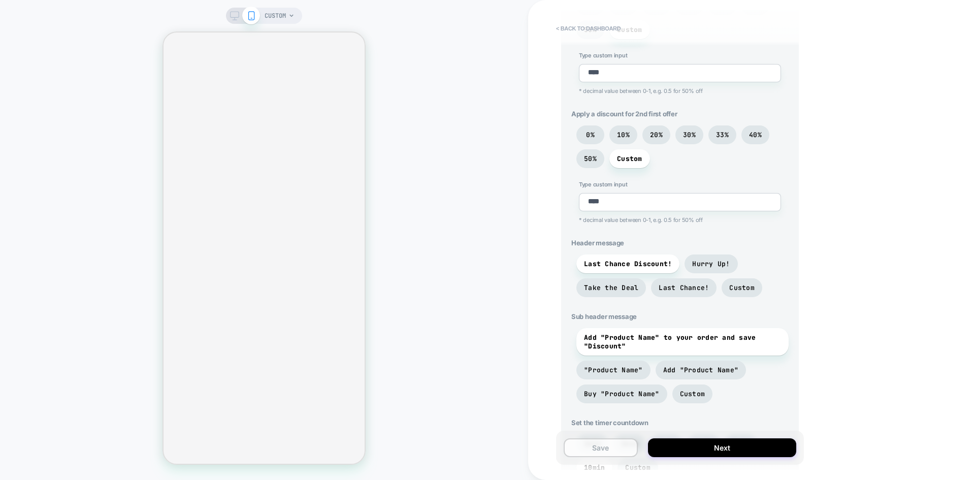
click at [602, 446] on button "Save" at bounding box center [601, 447] width 74 height 19
type textarea "*"
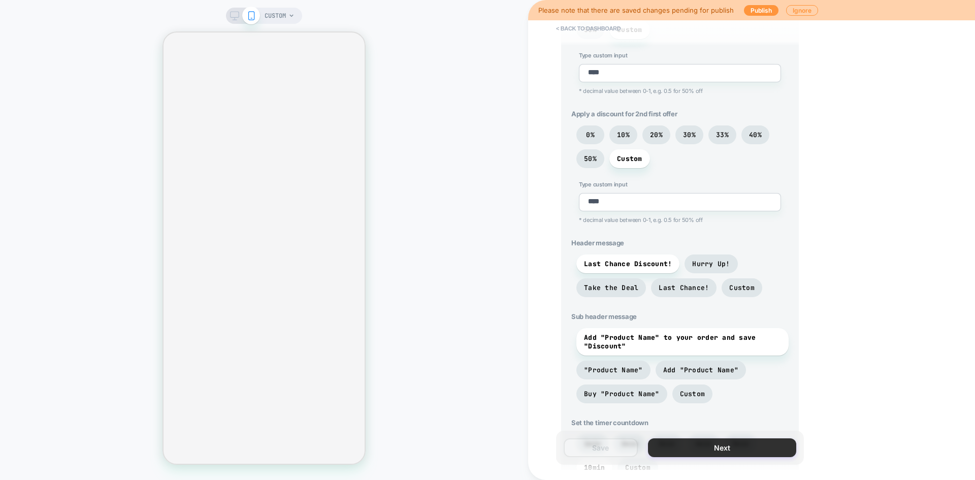
click at [686, 449] on button "Next" at bounding box center [722, 447] width 148 height 19
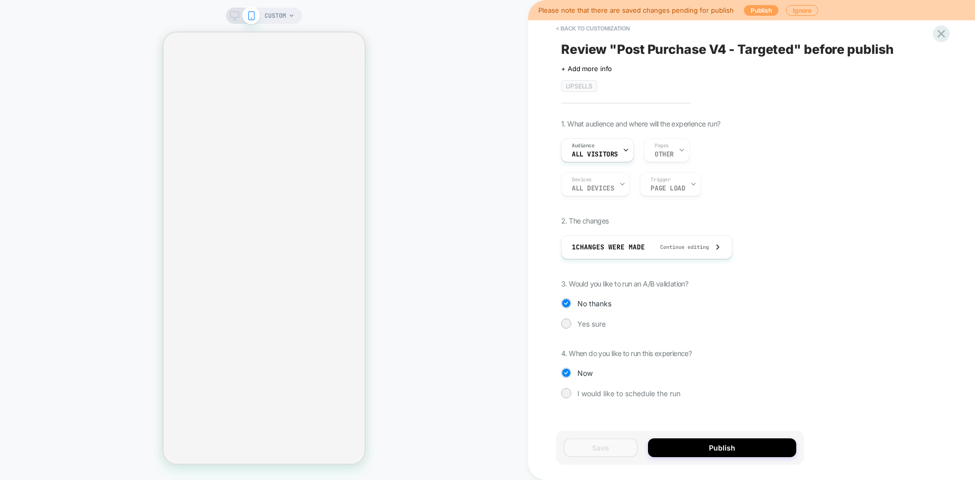
click at [763, 8] on button "Publish" at bounding box center [761, 10] width 35 height 11
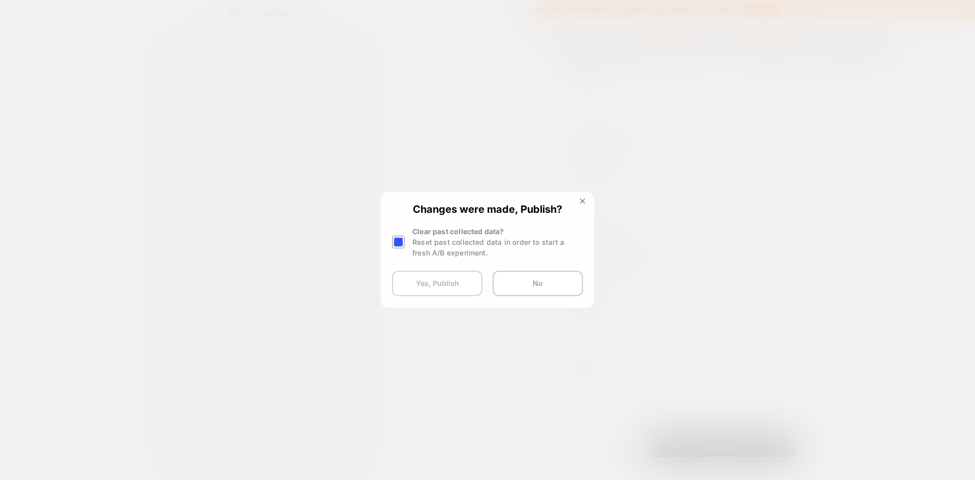
drag, startPoint x: 449, startPoint y: 285, endPoint x: 446, endPoint y: 281, distance: 5.8
click at [448, 285] on button "Yes, Publish" at bounding box center [437, 283] width 90 height 25
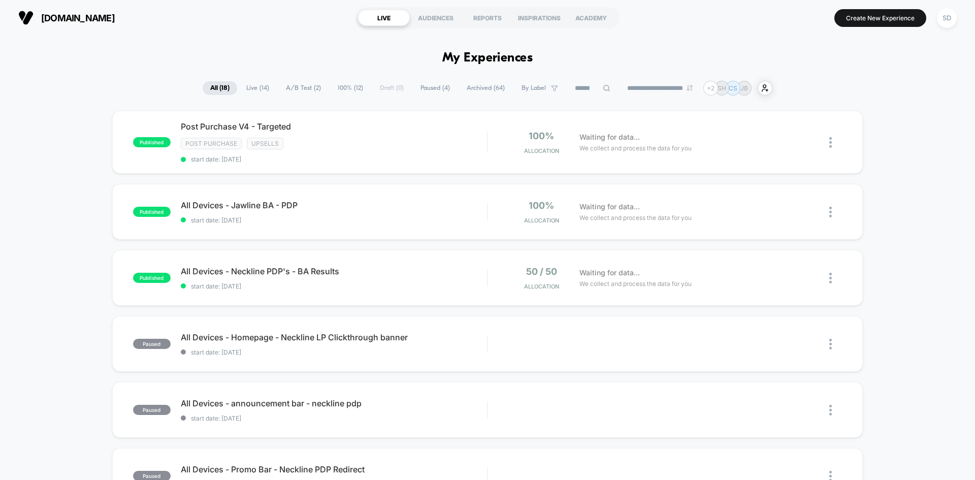
click at [937, 20] on button "SD" at bounding box center [947, 18] width 26 height 21
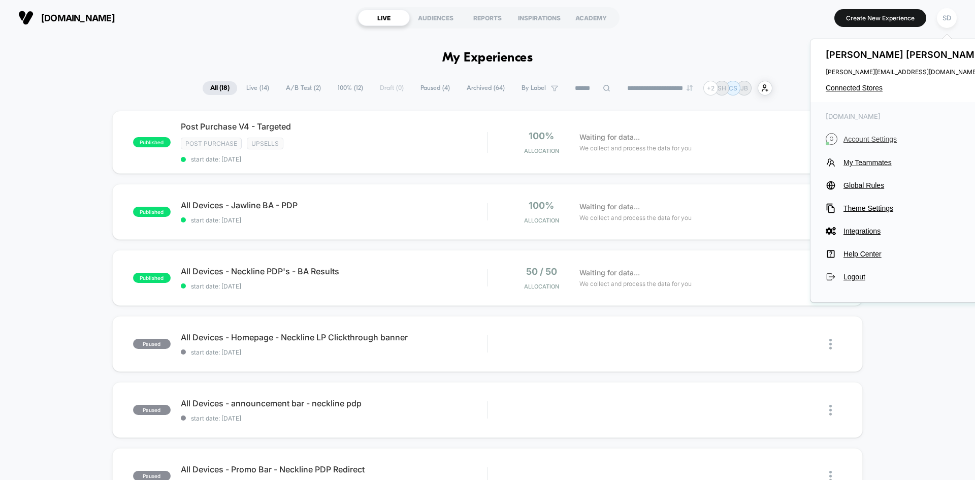
click at [879, 137] on span "Account Settings" at bounding box center [915, 139] width 143 height 8
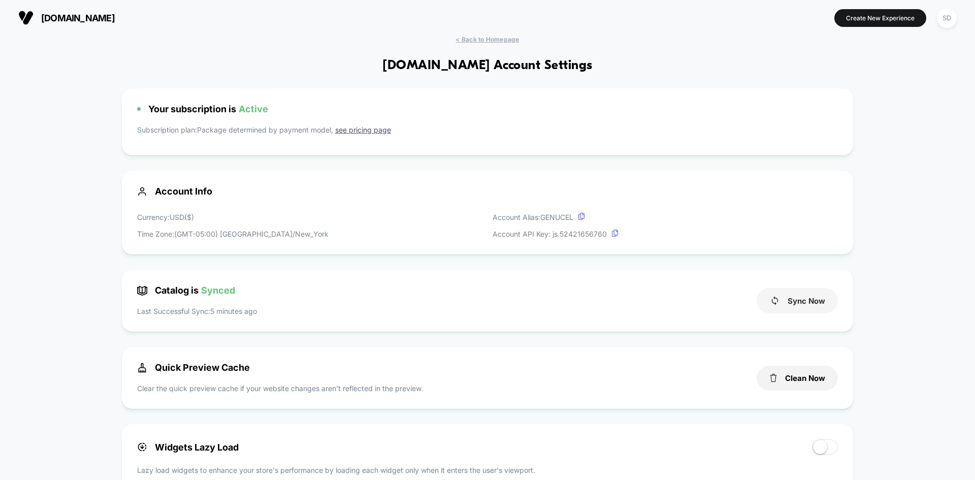
click at [829, 300] on button "Sync Now" at bounding box center [797, 300] width 81 height 25
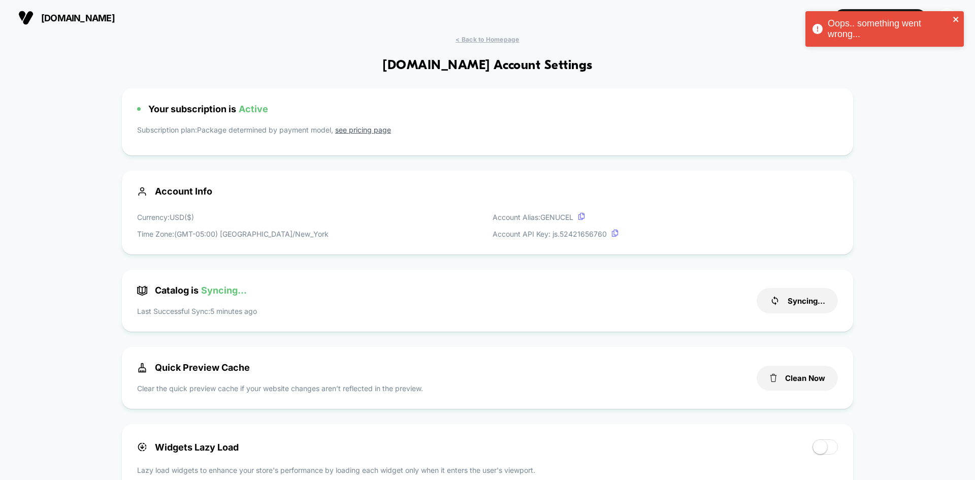
click at [953, 18] on icon "close" at bounding box center [956, 19] width 7 height 8
